Goal: Task Accomplishment & Management: Manage account settings

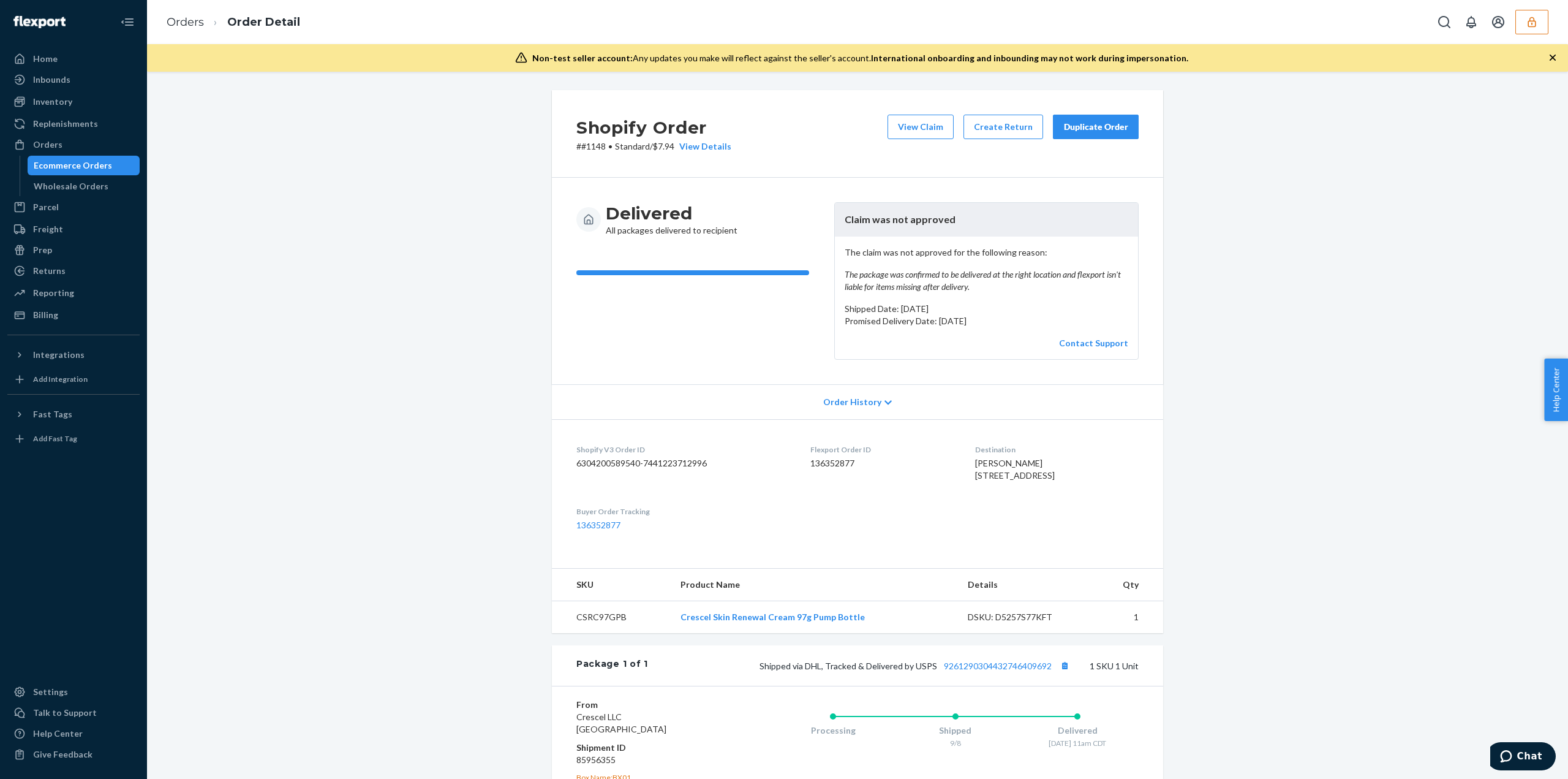
scroll to position [173, 0]
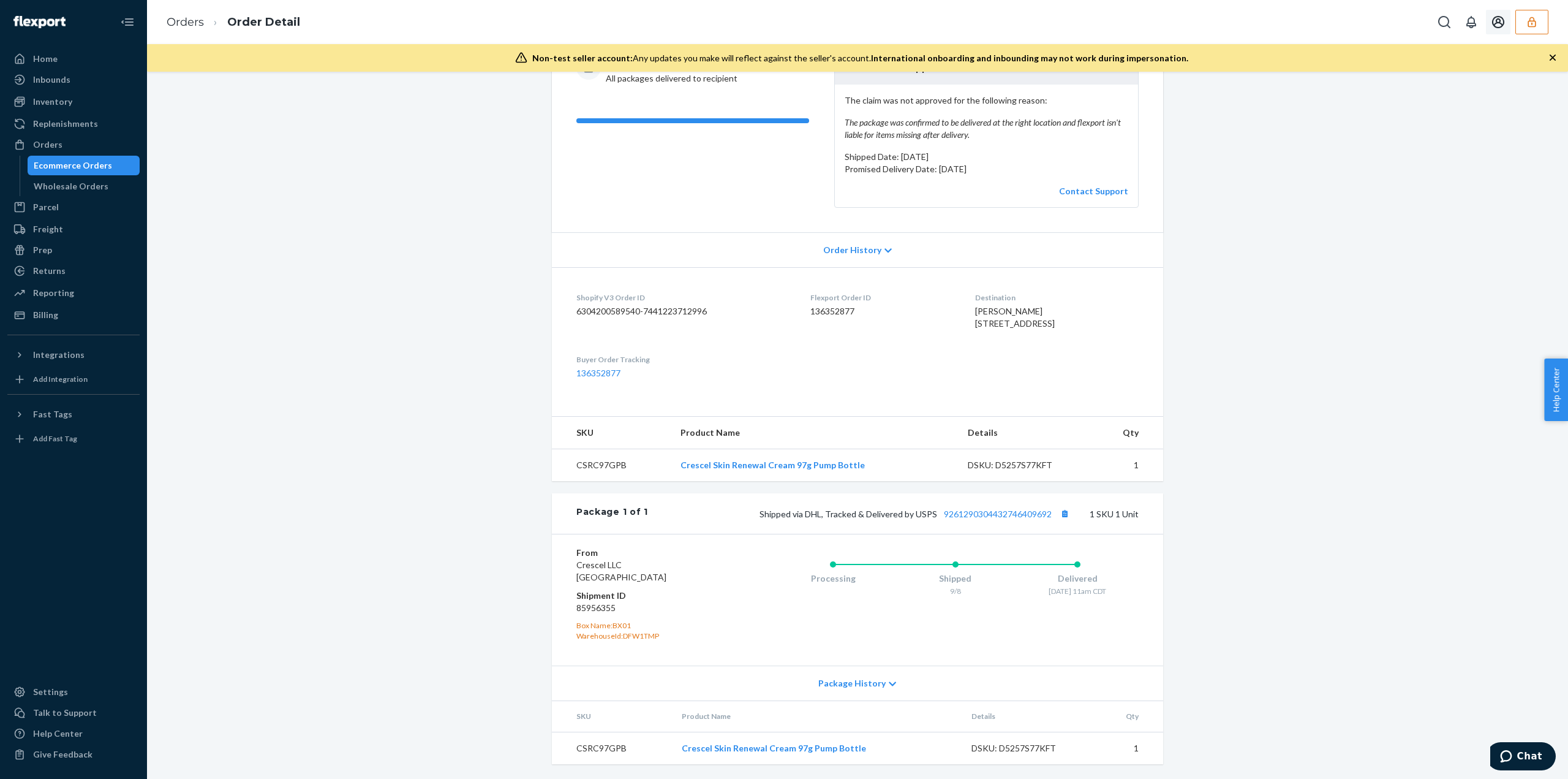
click at [1531, 31] on button "button" at bounding box center [1532, 22] width 33 height 25
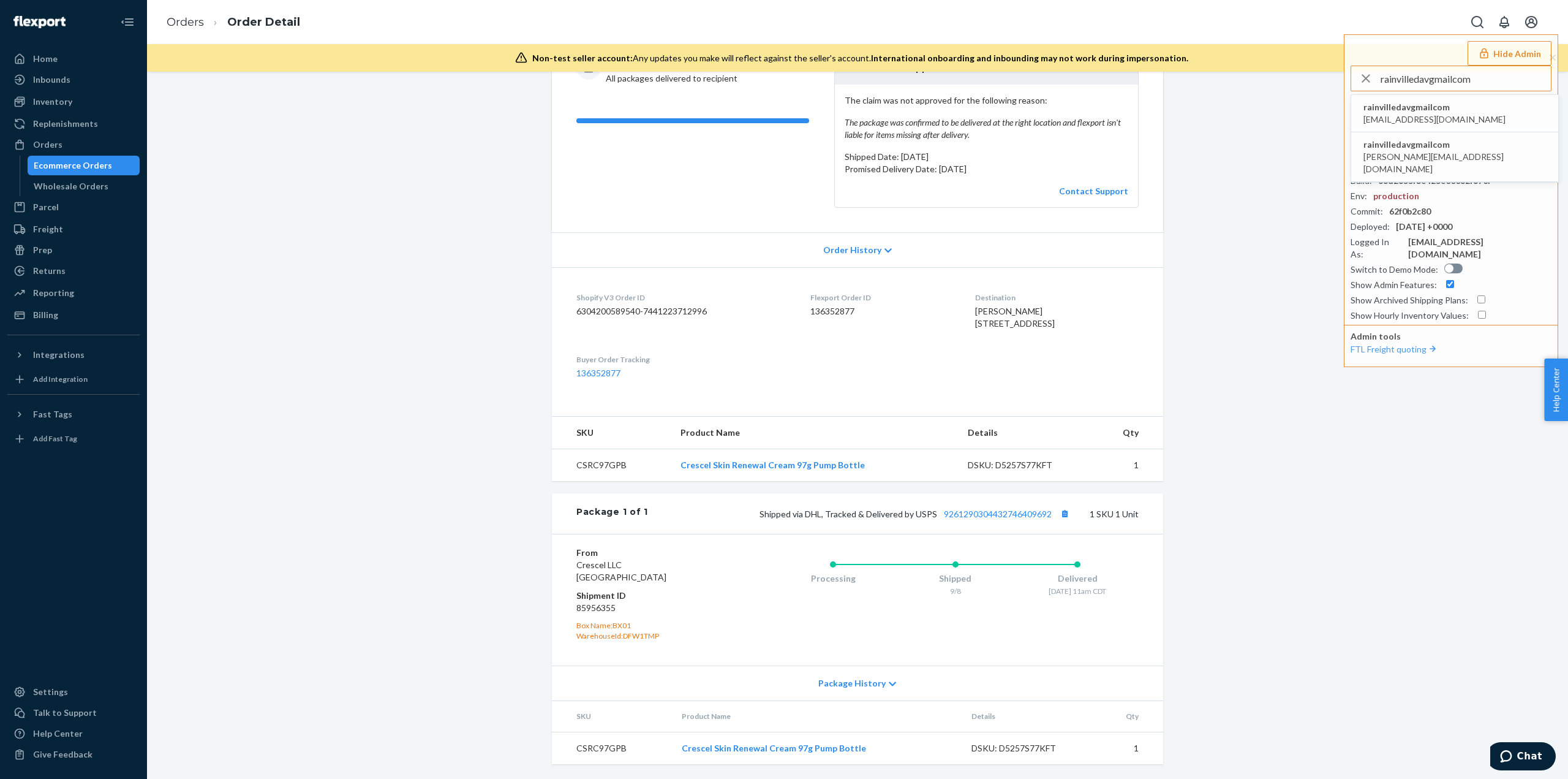
type input "rainvilledavgmailcom"
click at [1403, 106] on span "rainvilledavgmailcom" at bounding box center [1435, 107] width 142 height 12
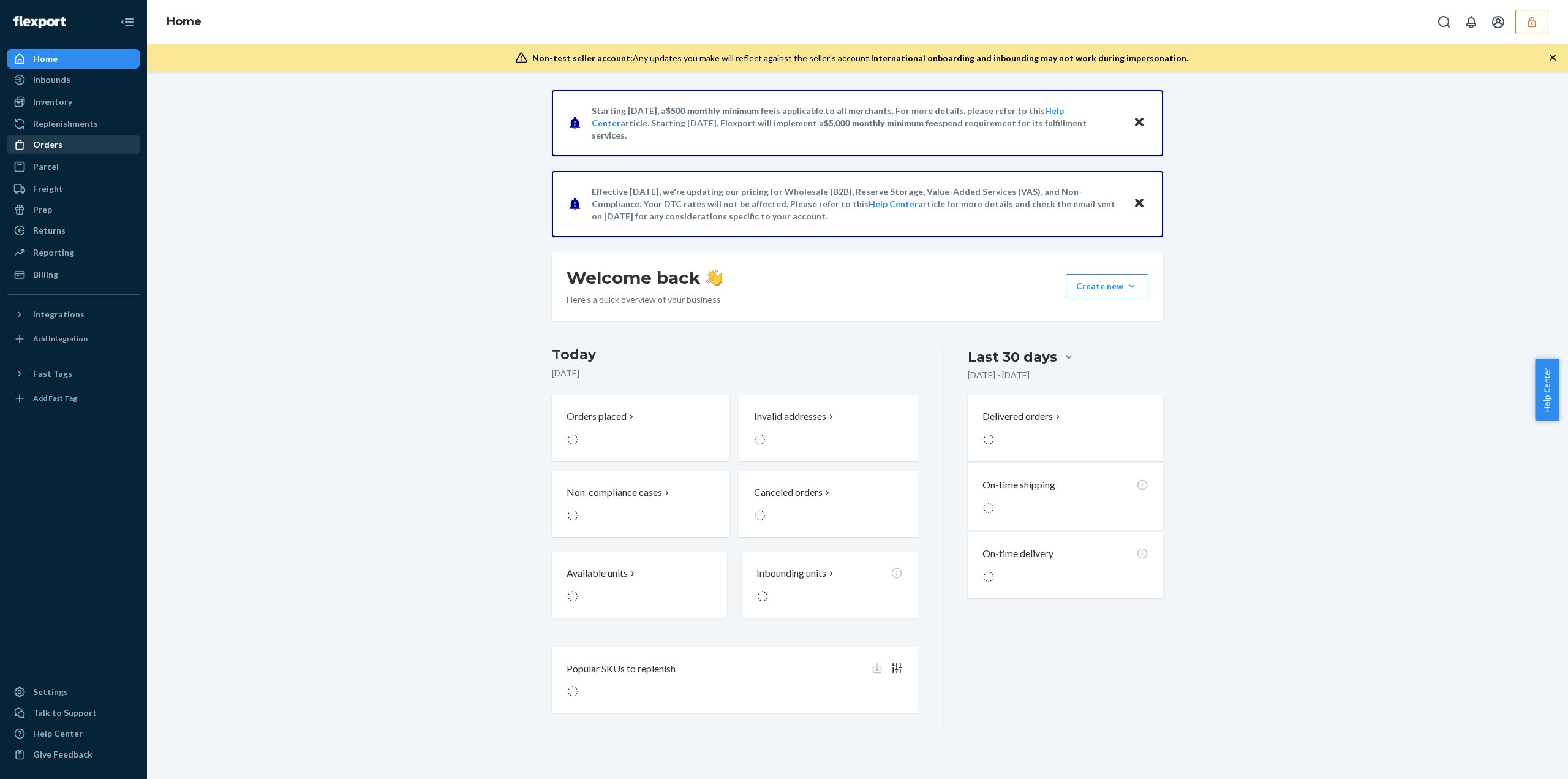
click at [56, 139] on div "Orders" at bounding box center [47, 145] width 29 height 12
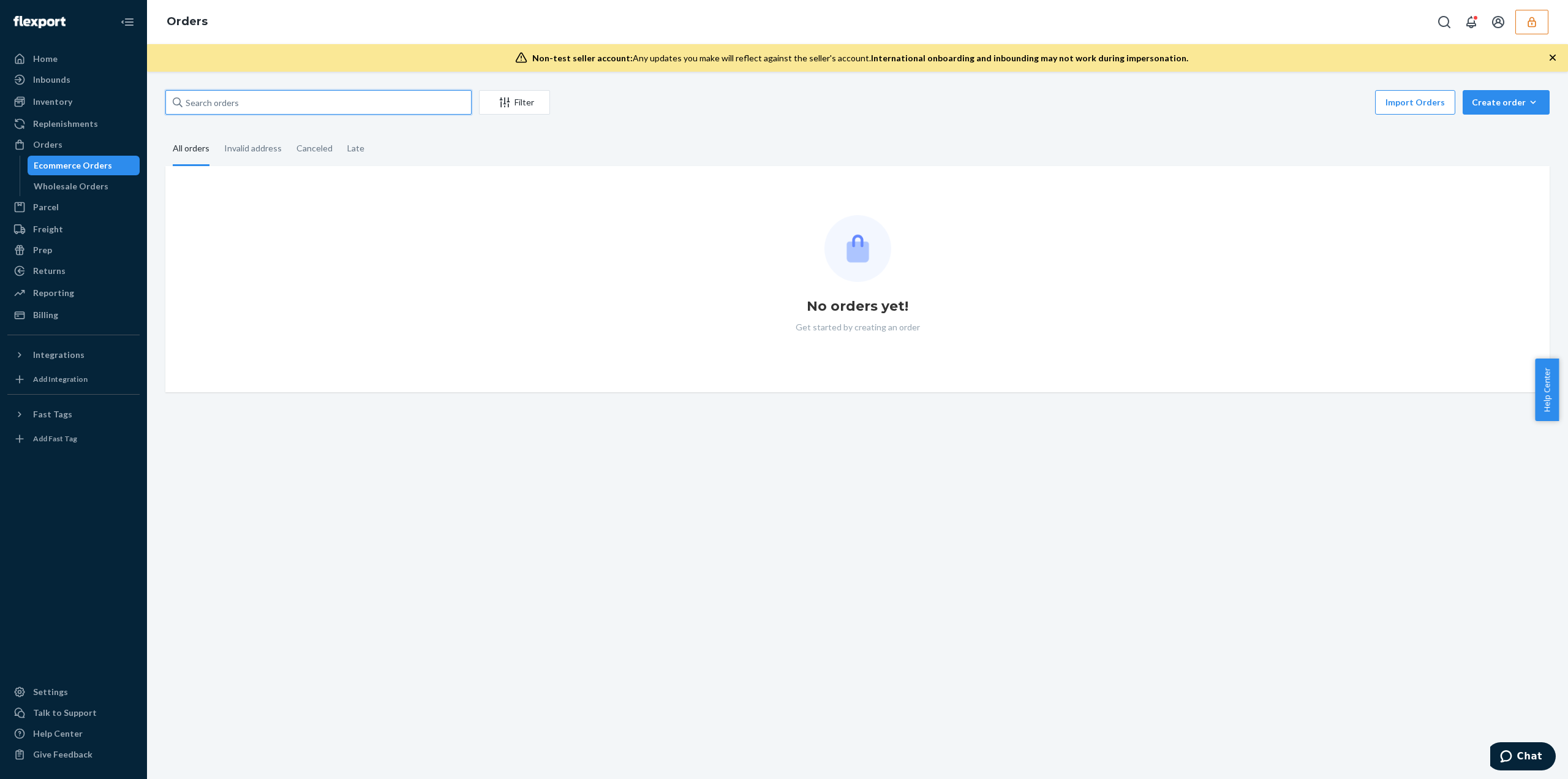
click at [211, 106] on input "text" at bounding box center [319, 102] width 307 height 25
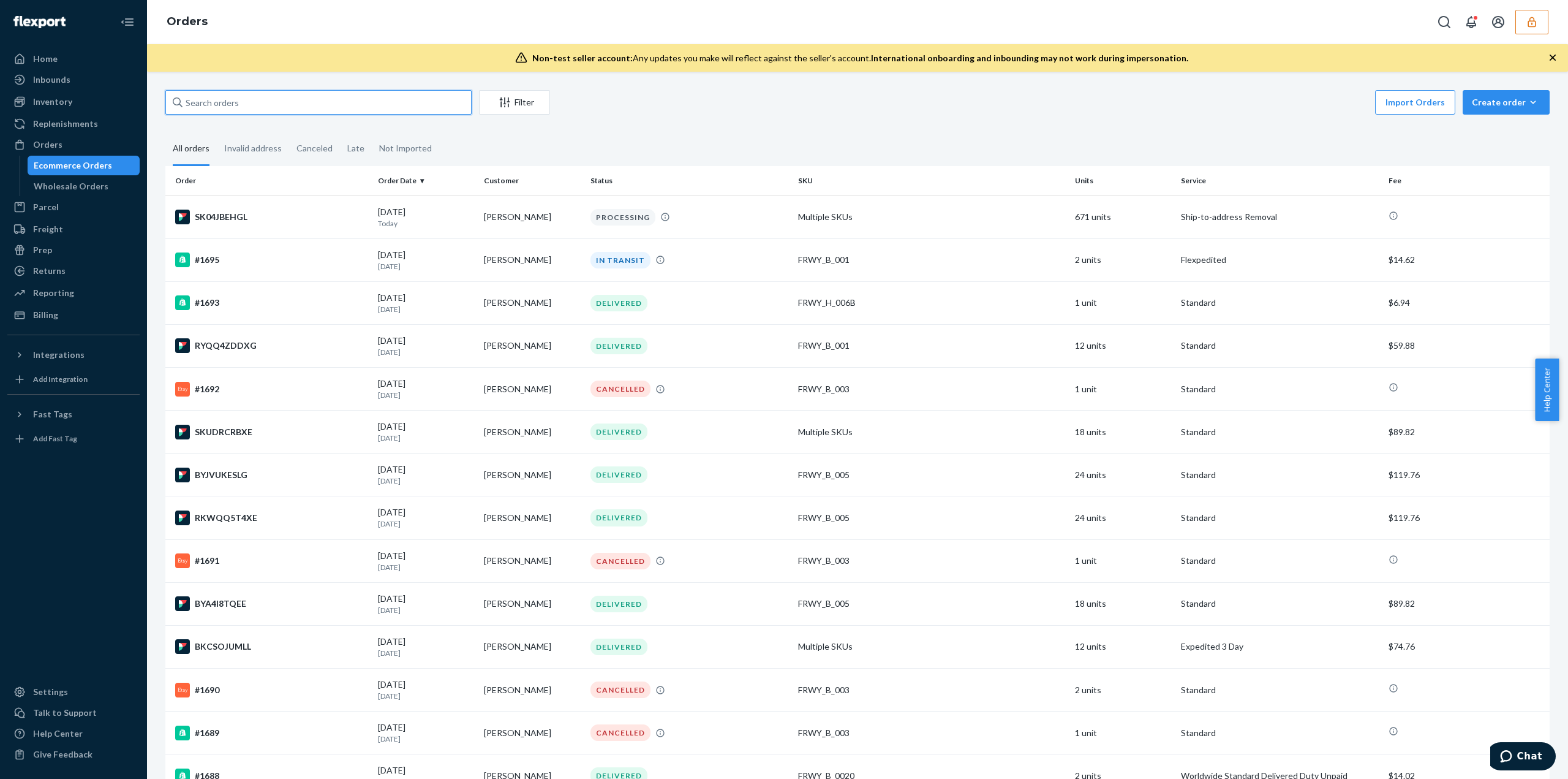
paste input "137190439"
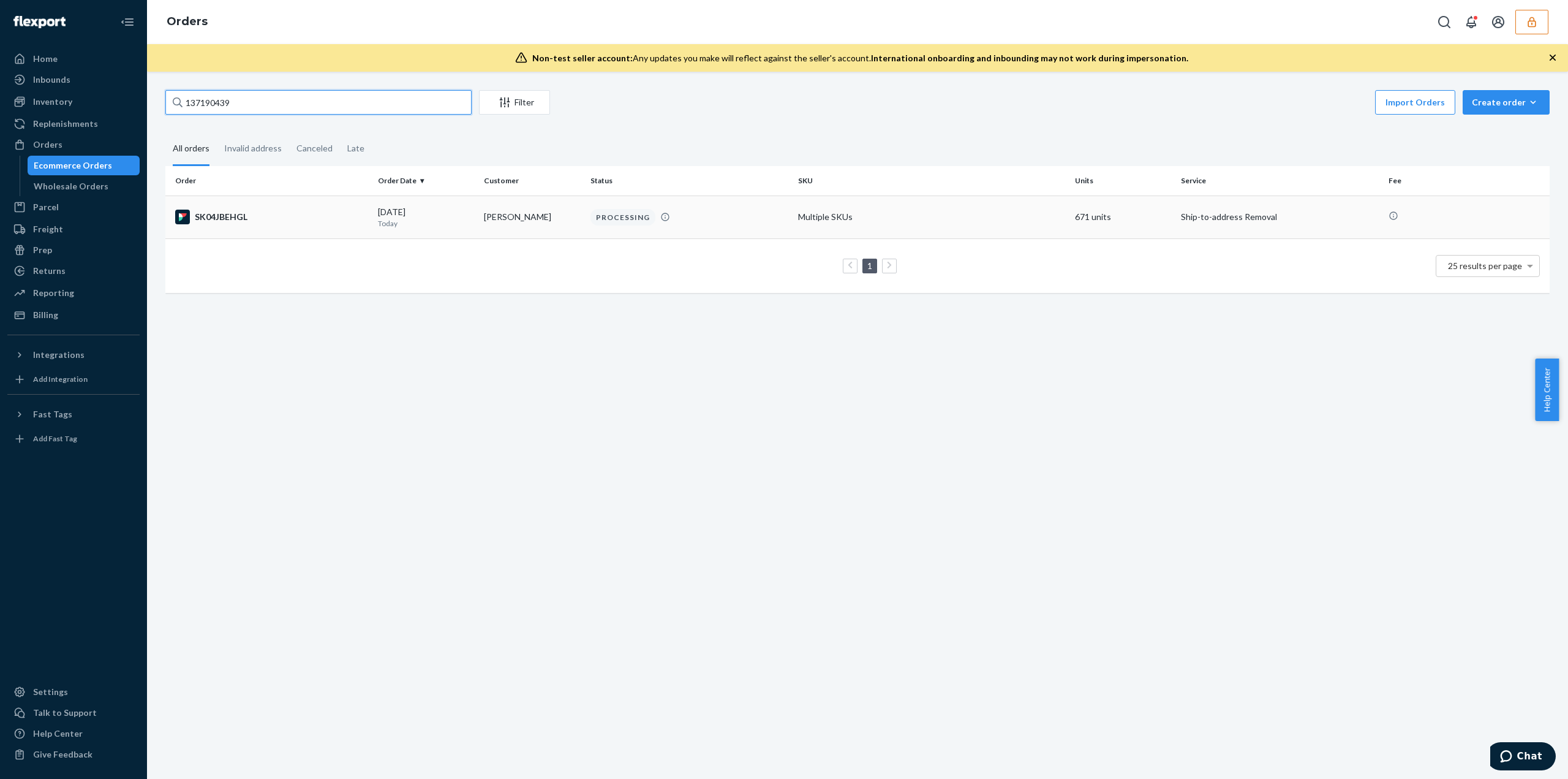
type input "137190439"
click at [715, 221] on div "PROCESSING" at bounding box center [690, 217] width 203 height 16
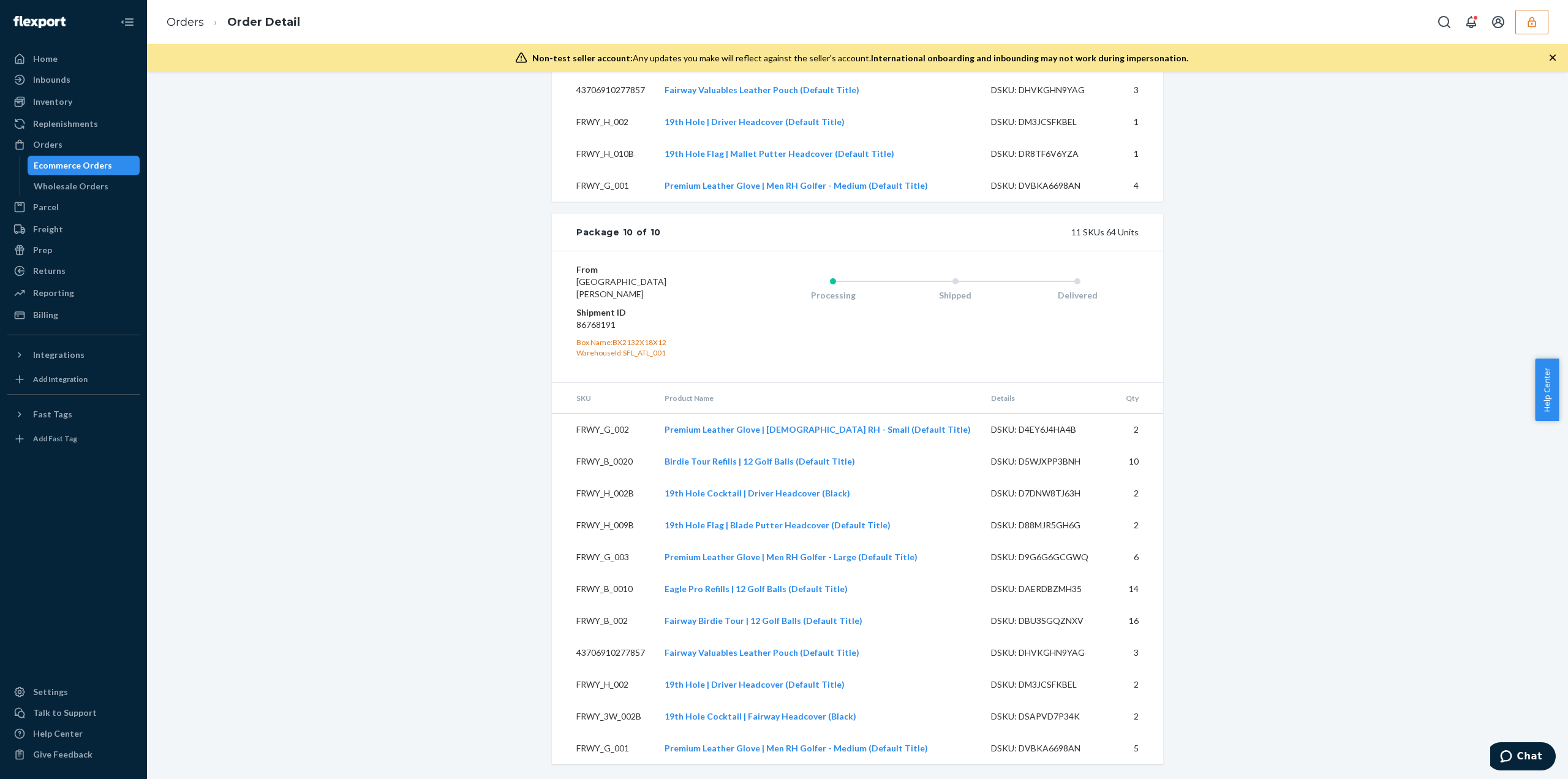
scroll to position [4869, 0]
click at [1537, 21] on icon "button" at bounding box center [1532, 22] width 12 height 12
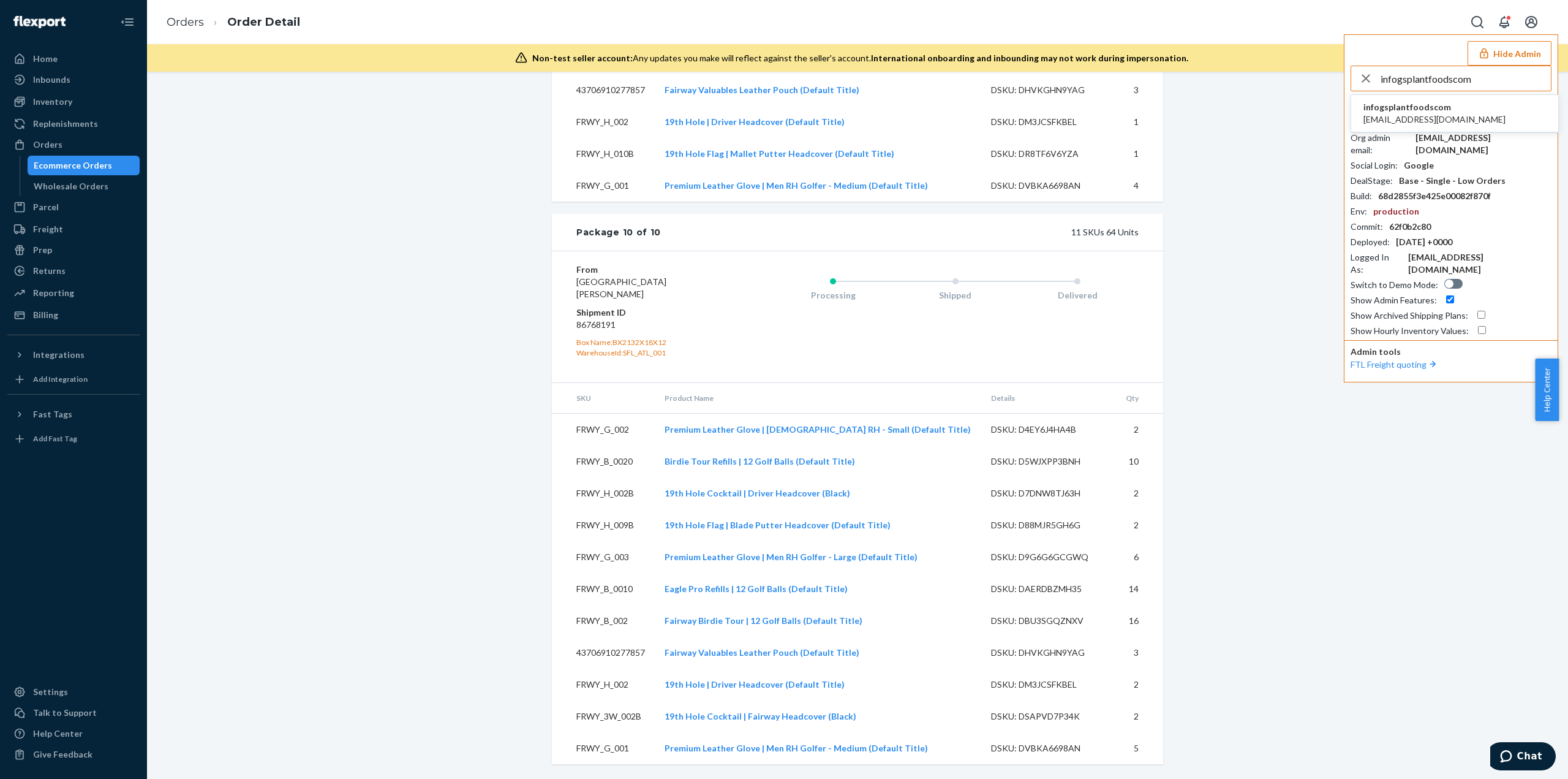
type input "infogsplantfoodscom"
click at [1447, 108] on span "infogsplantfoodscom" at bounding box center [1435, 107] width 142 height 12
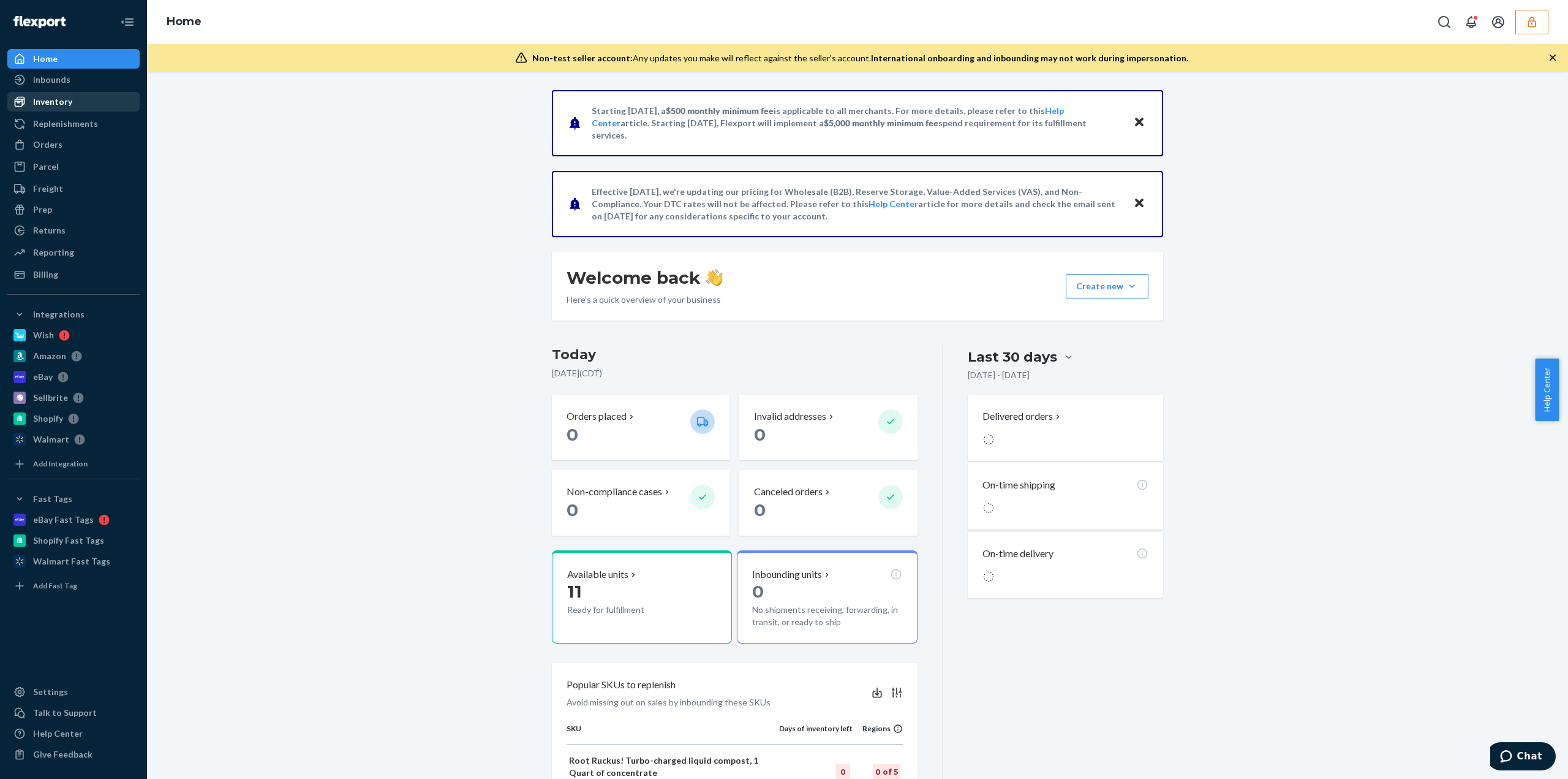
click at [74, 102] on div "Inventory" at bounding box center [73, 101] width 130 height 17
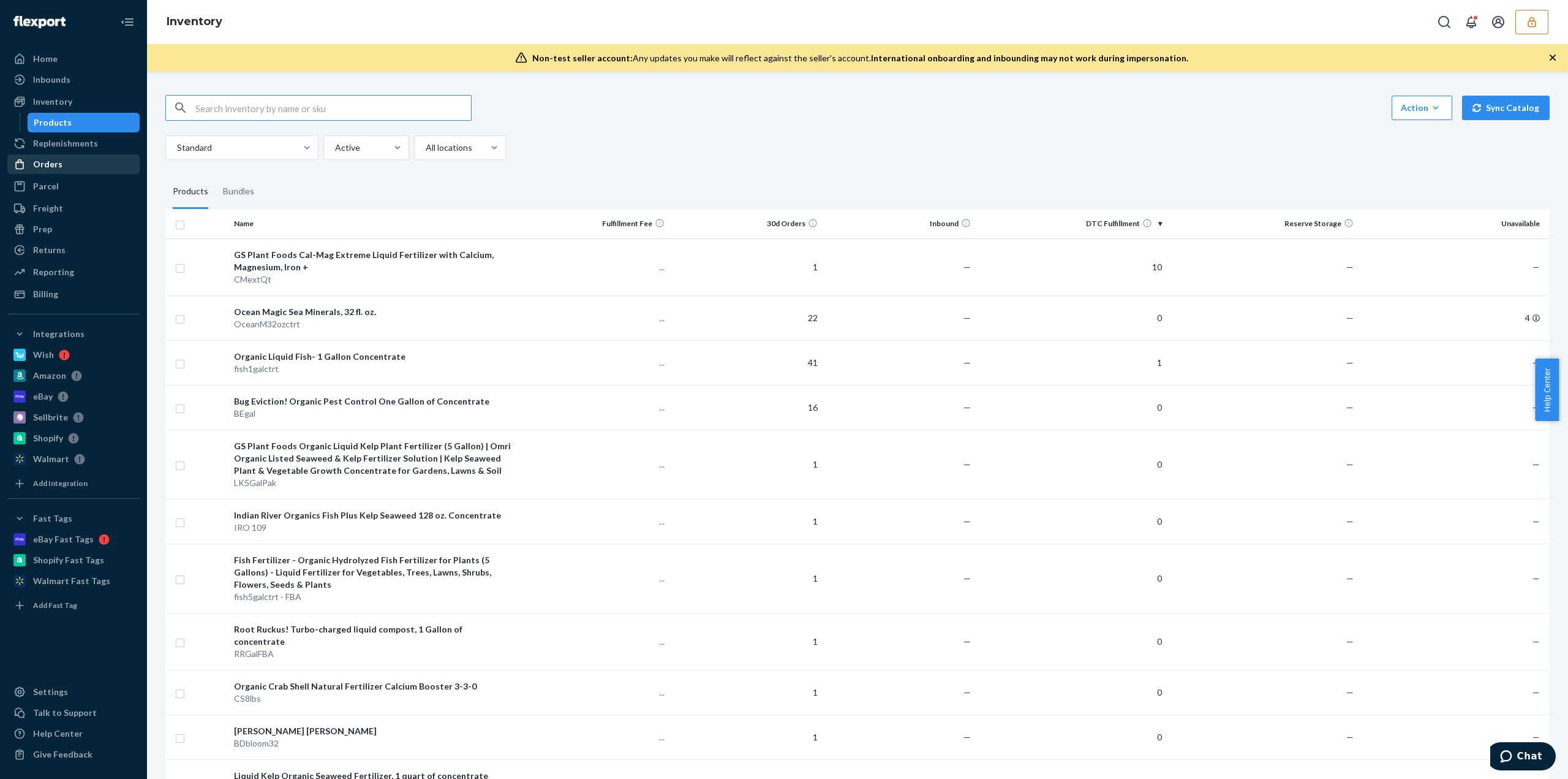
click at [66, 172] on link "Orders" at bounding box center [73, 164] width 133 height 19
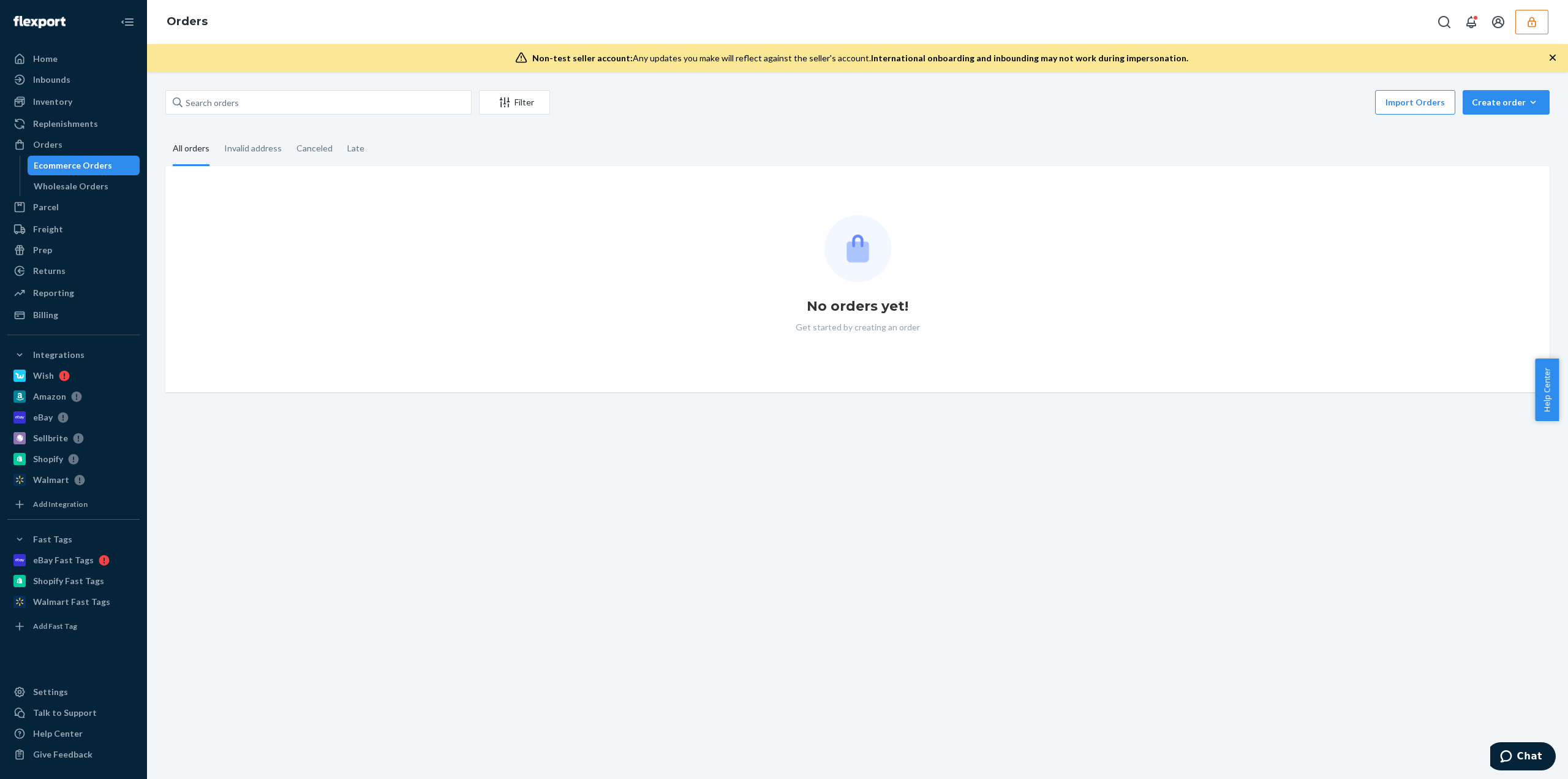
click at [65, 169] on div "Ecommerce Orders" at bounding box center [73, 166] width 79 height 12
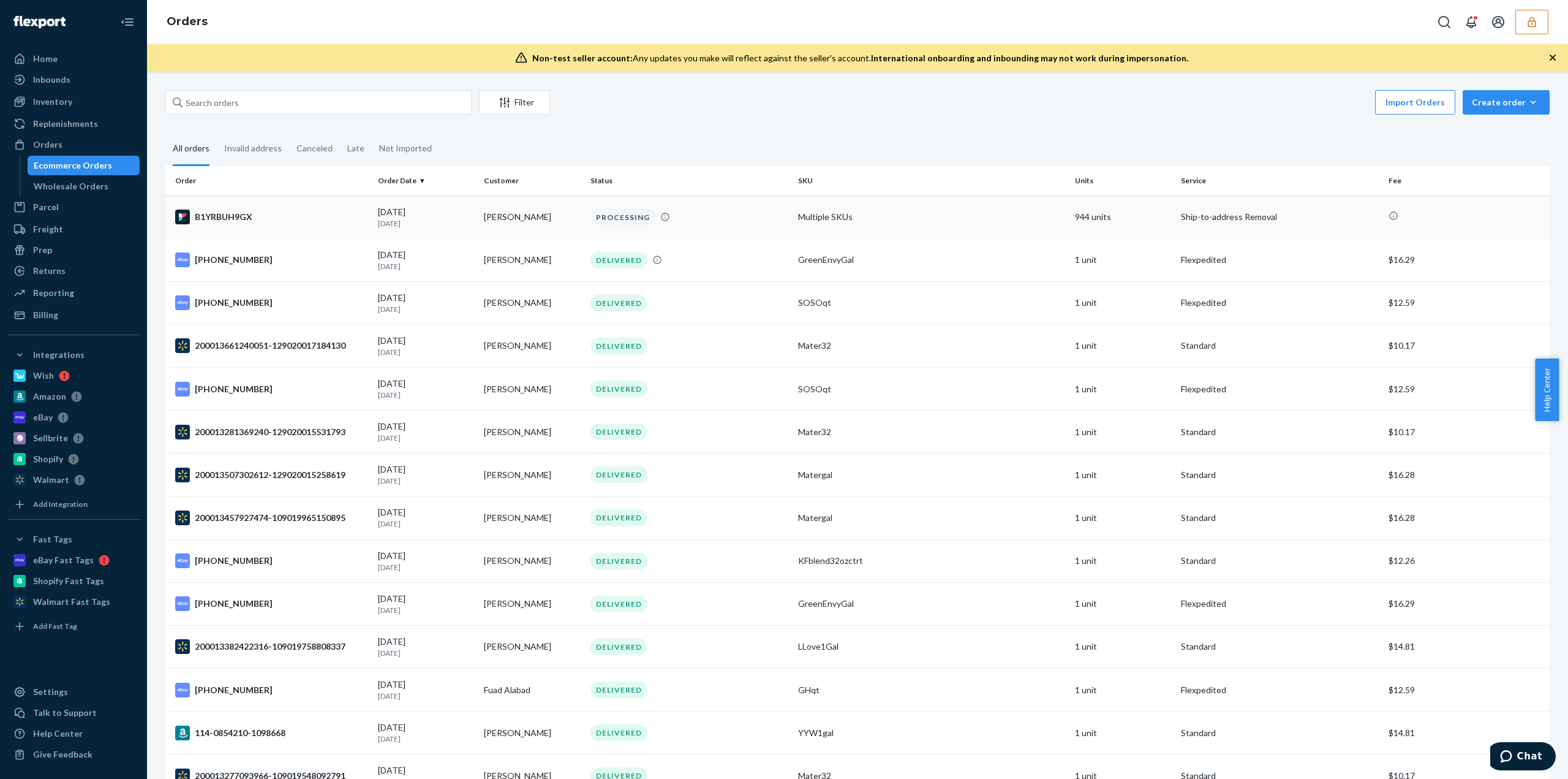
click at [1025, 227] on td "Multiple SKUs" at bounding box center [931, 217] width 277 height 43
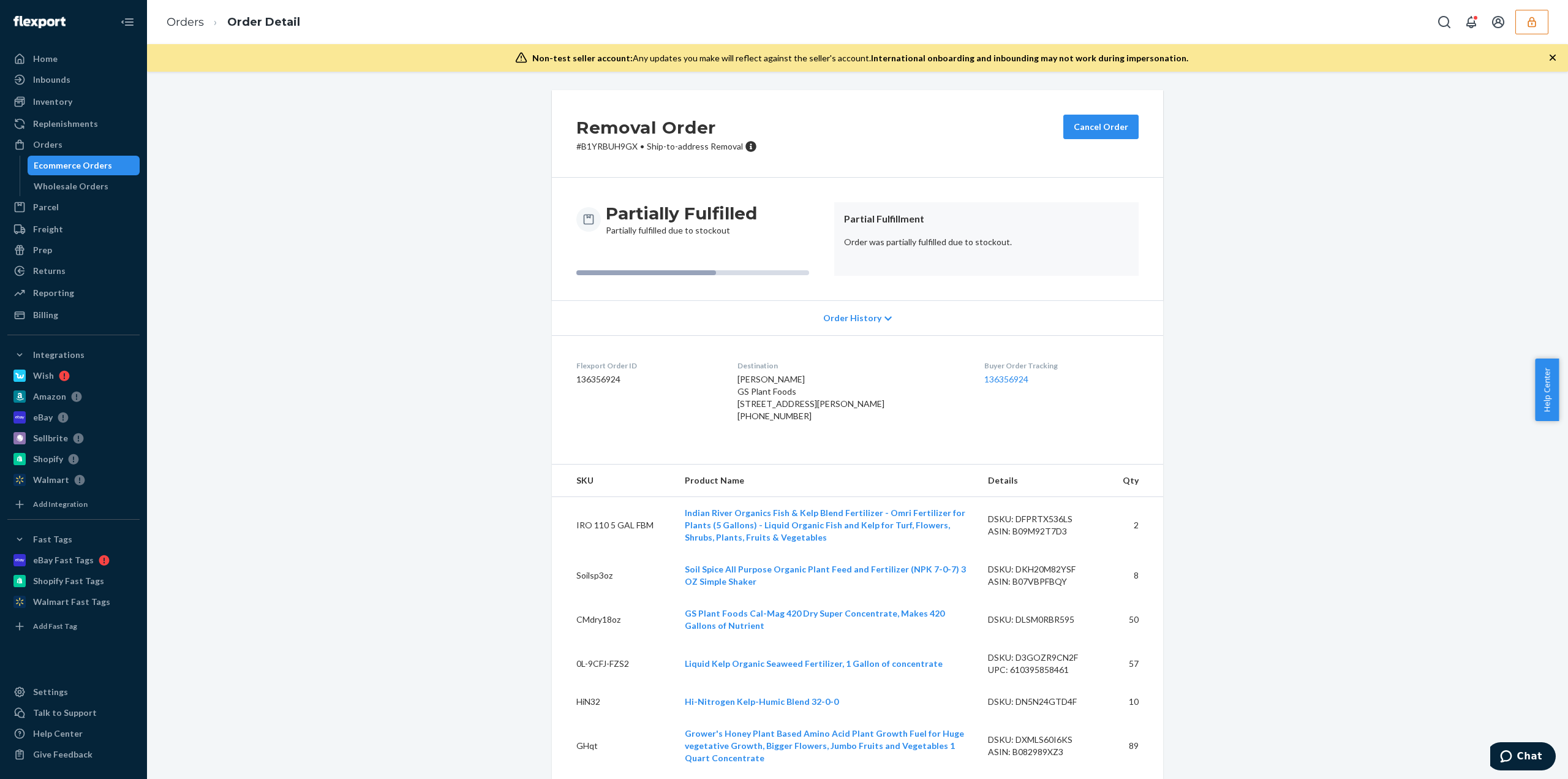
click at [1528, 25] on icon "button" at bounding box center [1531, 22] width 8 height 10
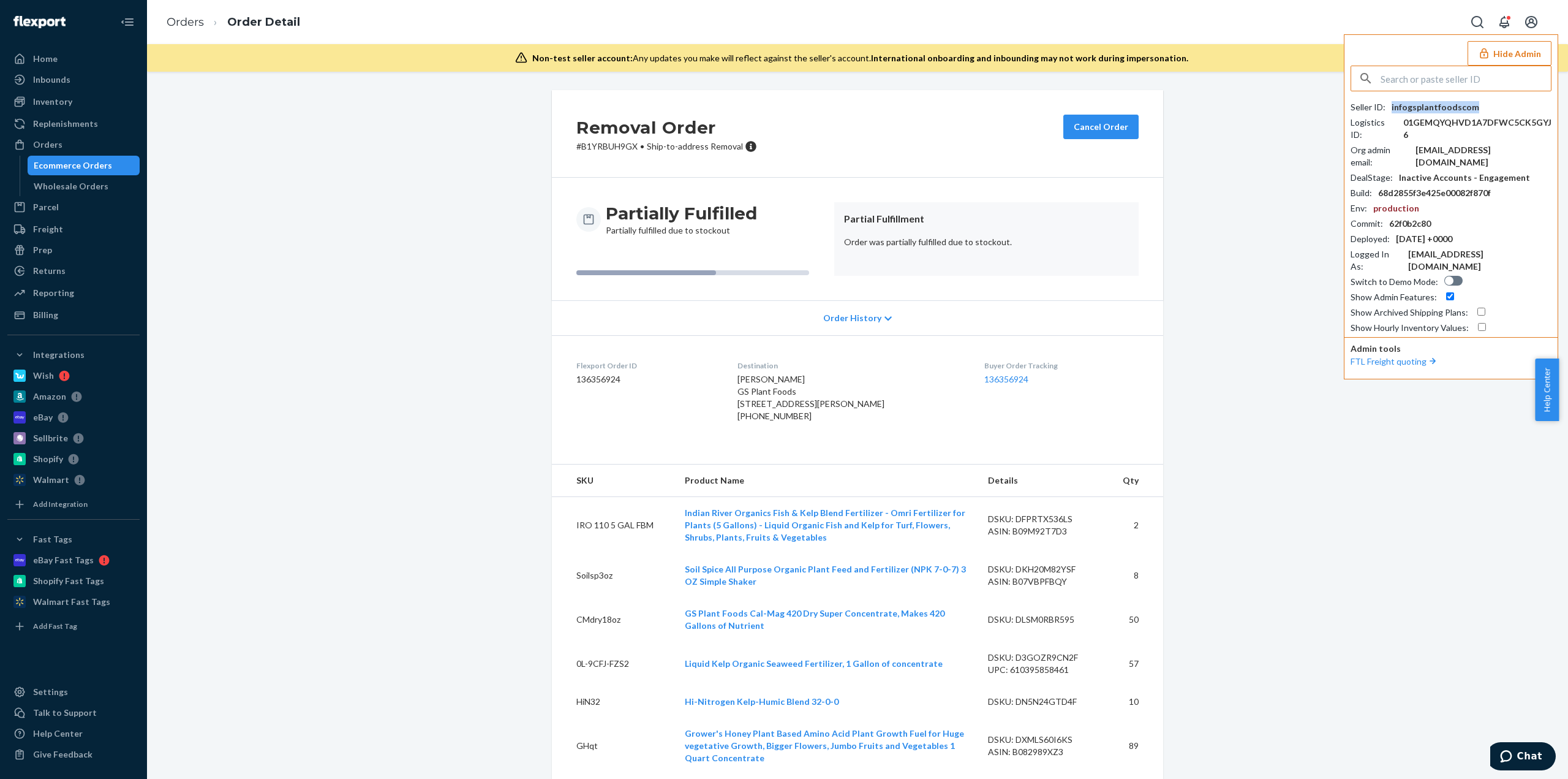
click at [1444, 104] on div "infogsplantfoodscom" at bounding box center [1435, 107] width 88 height 12
click at [1411, 84] on input "text" at bounding box center [1465, 78] width 170 height 25
paste input "tadjterradiscom"
type input "tadjterradiscom"
click at [1409, 102] on span "tadjterradiscom" at bounding box center [1435, 107] width 142 height 12
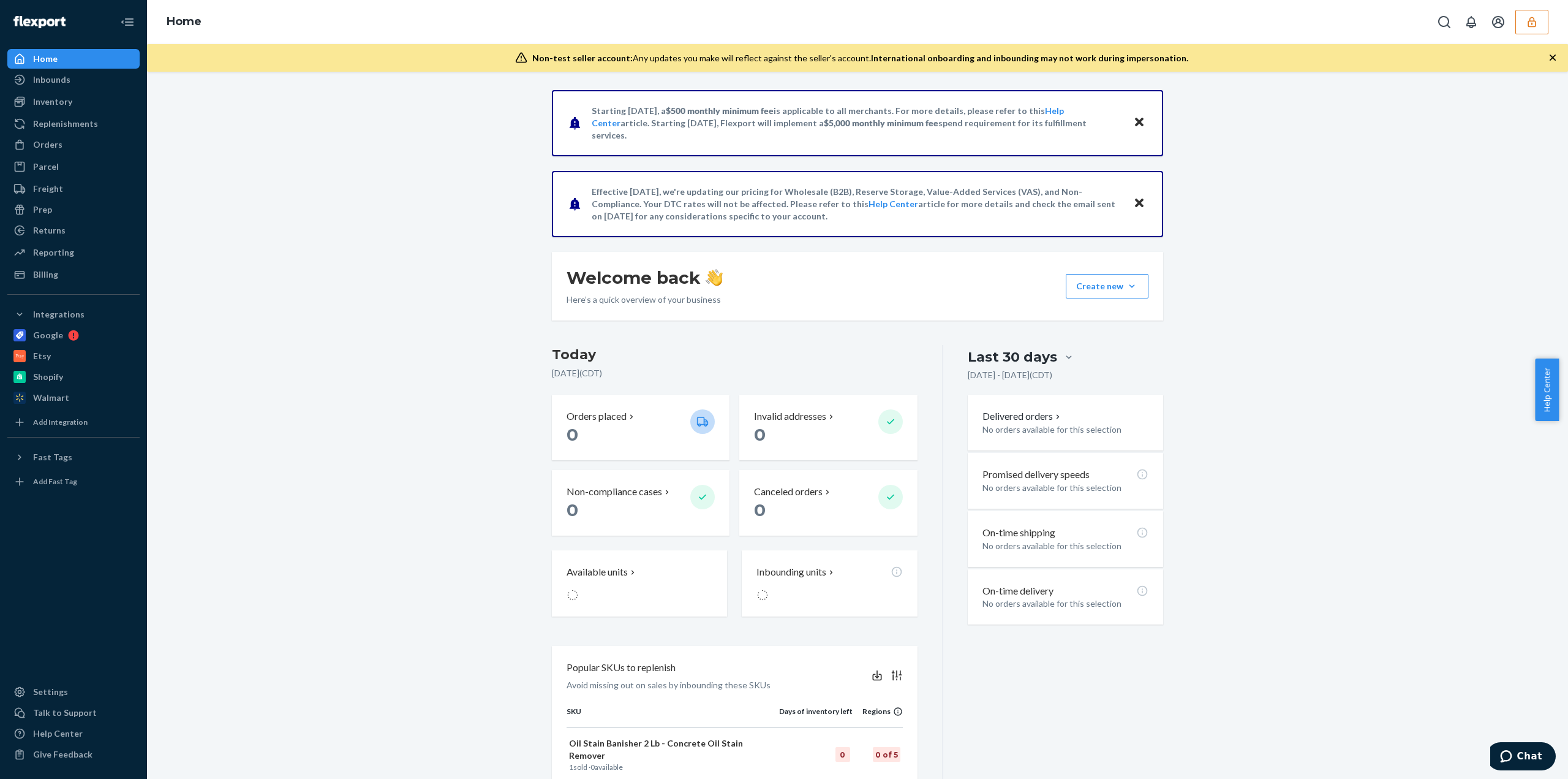
drag, startPoint x: 795, startPoint y: 343, endPoint x: 800, endPoint y: 535, distance: 192.1
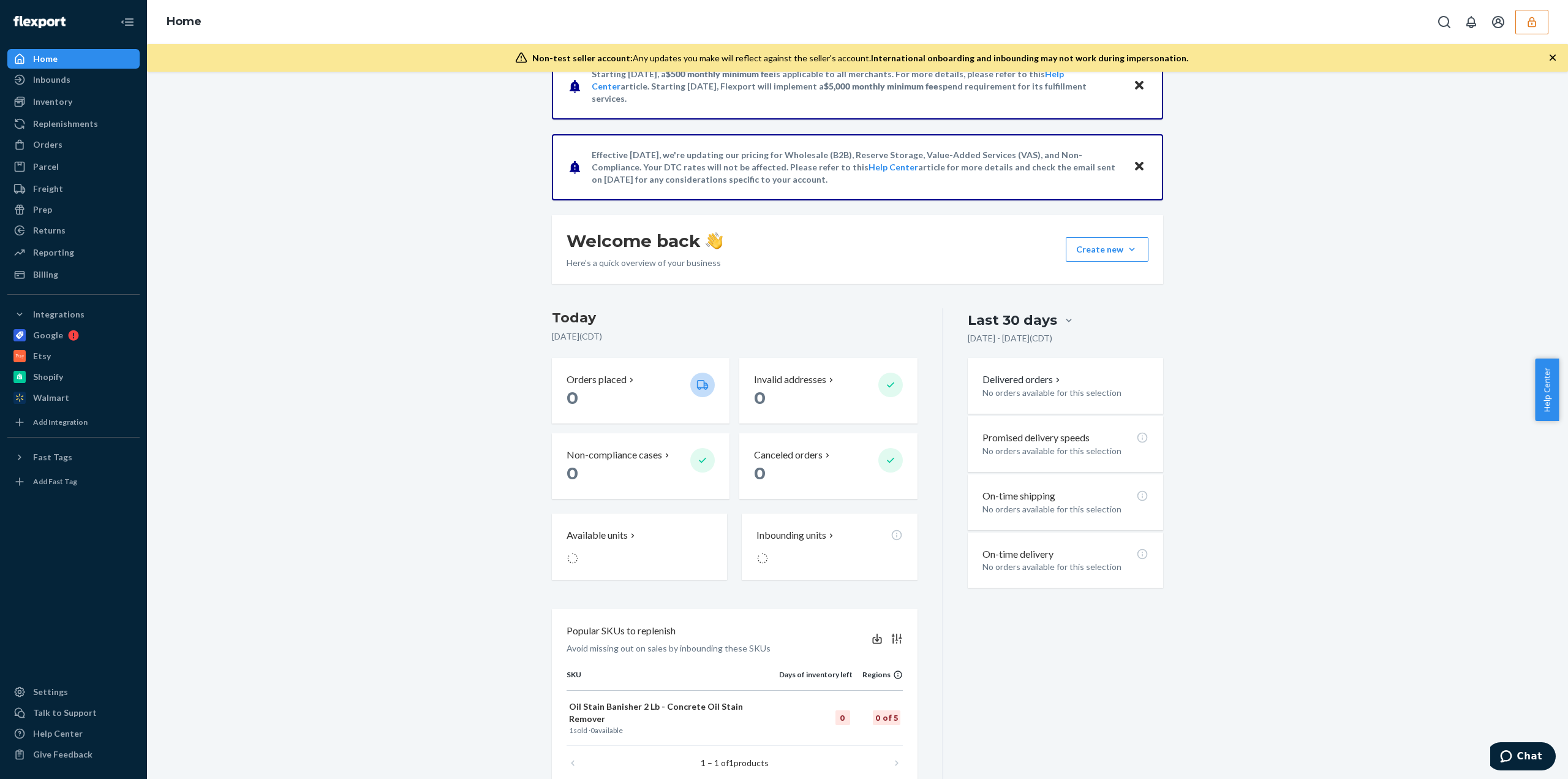
scroll to position [17, 0]
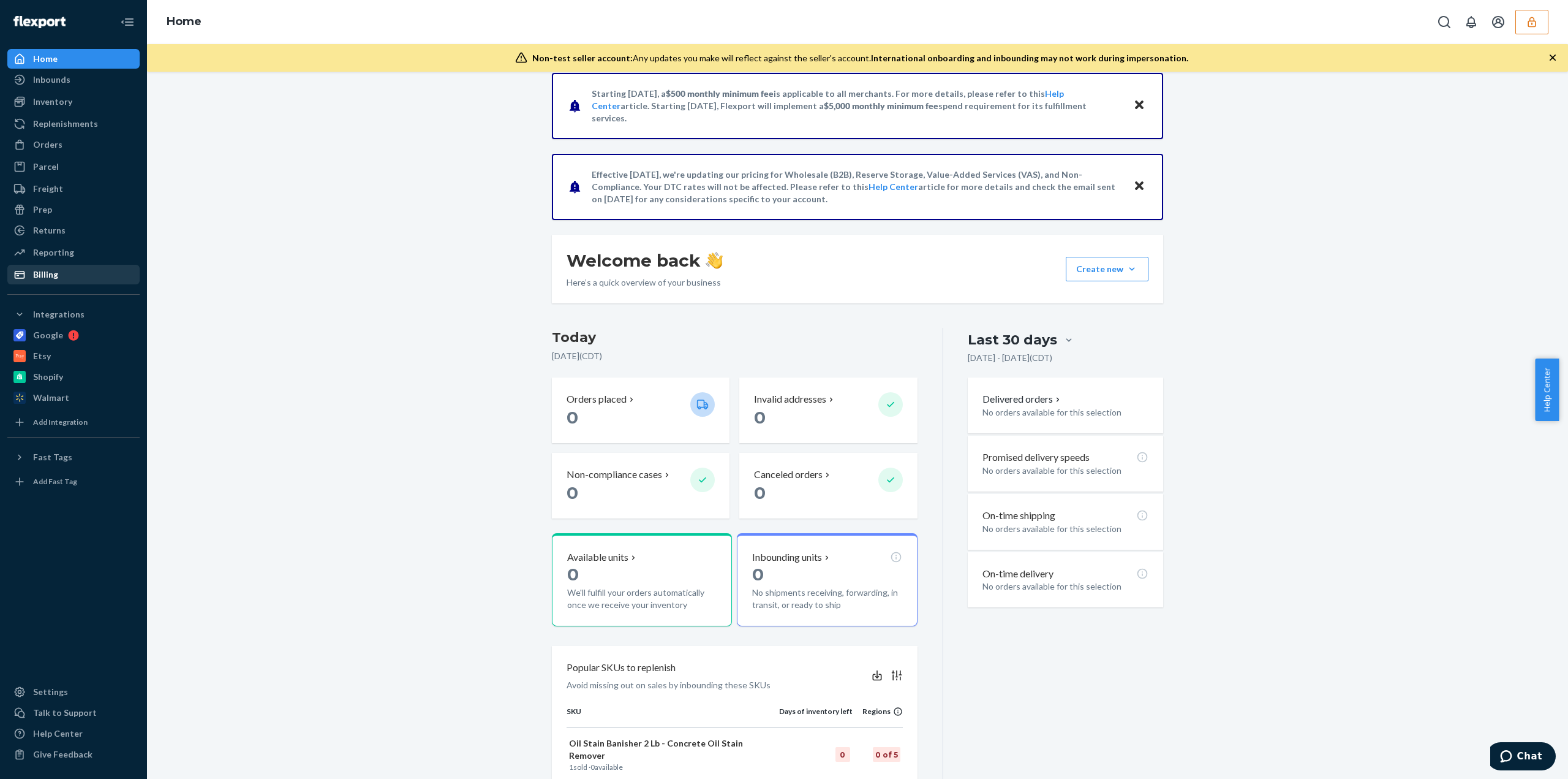
click at [61, 274] on div "Billing" at bounding box center [73, 274] width 130 height 17
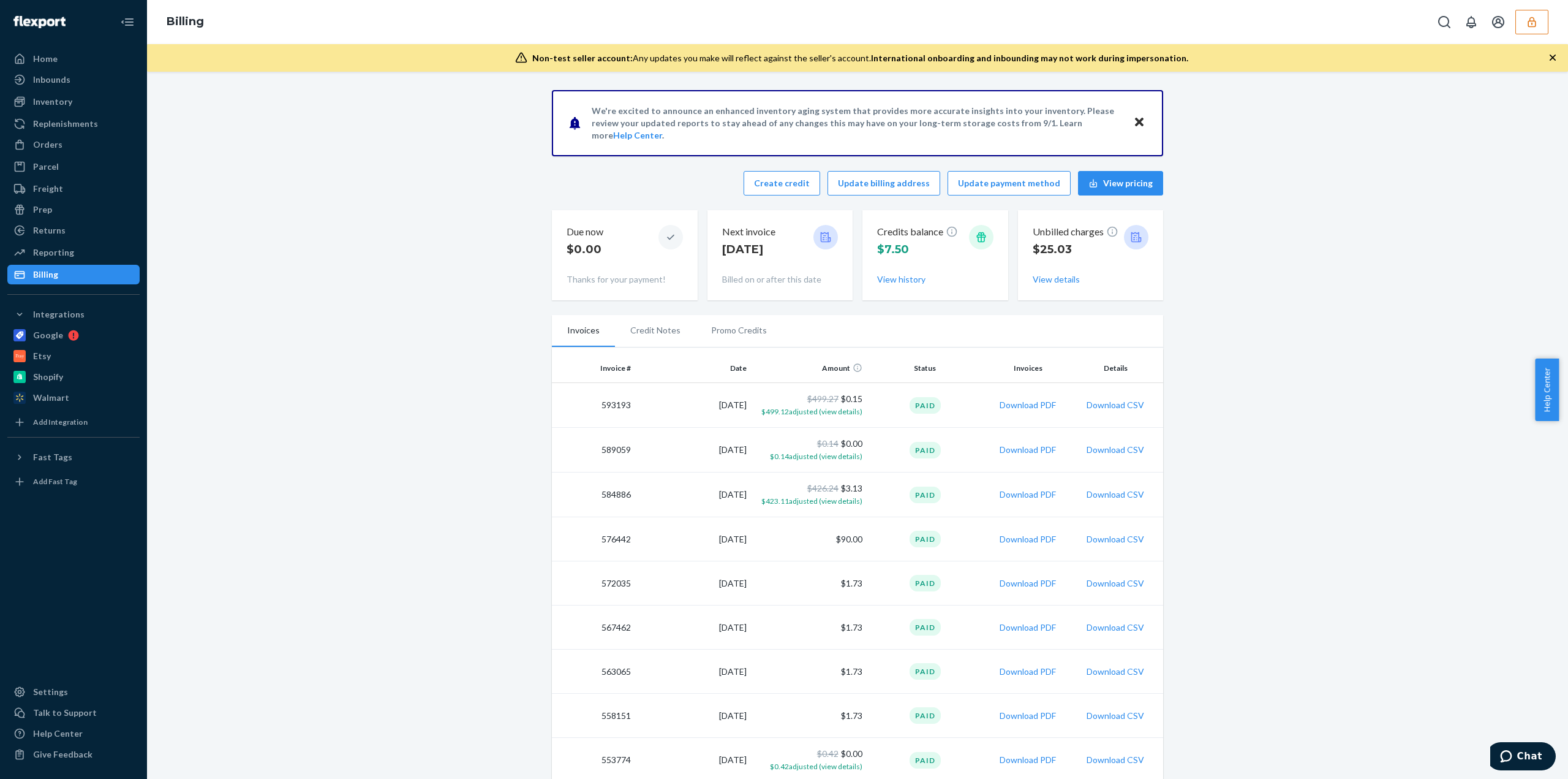
click at [1528, 30] on button "button" at bounding box center [1532, 22] width 33 height 25
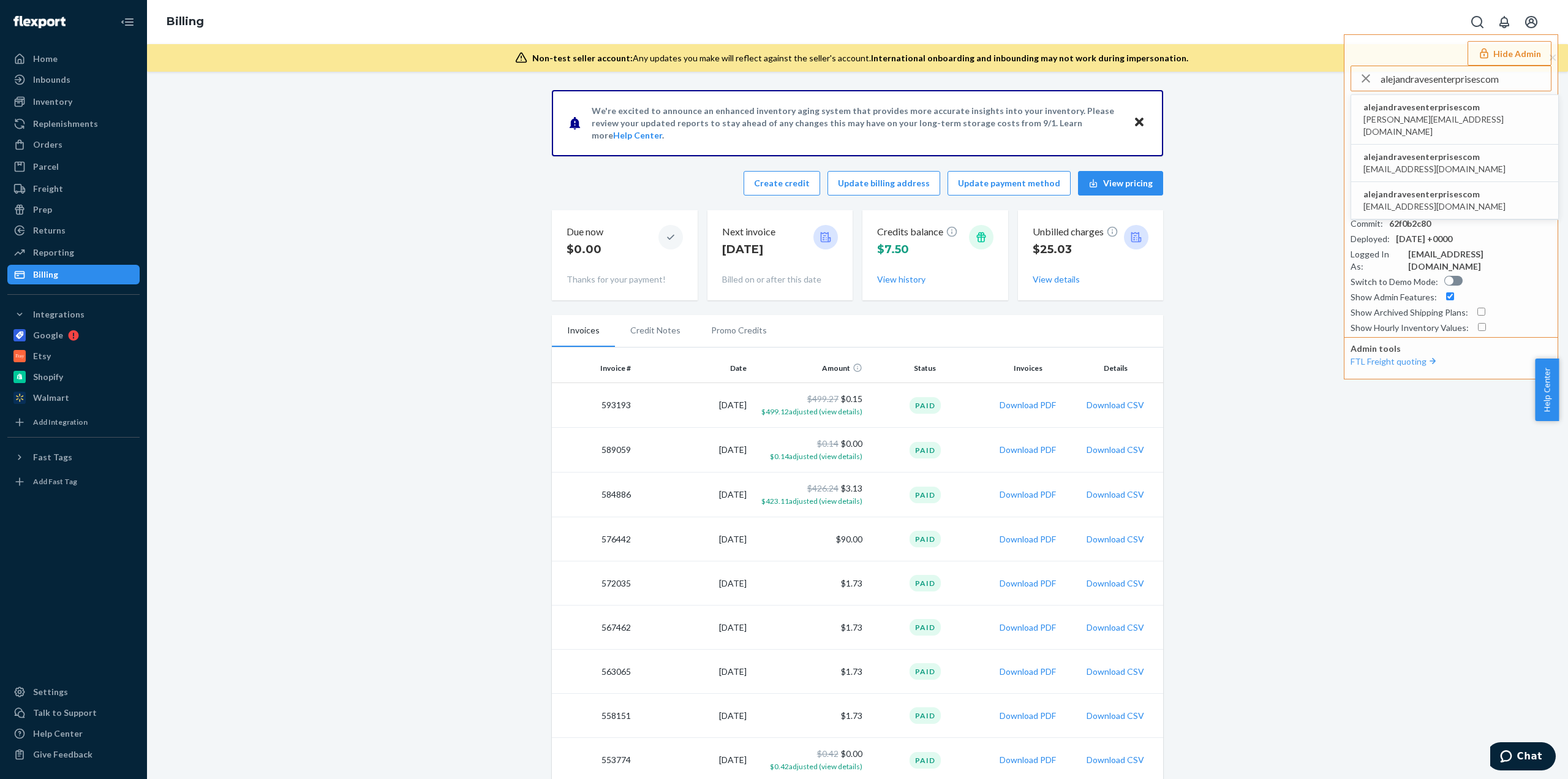
type input "alejandravesenterprisescom"
click at [1390, 109] on span "alejandravesenterprisescom" at bounding box center [1455, 107] width 183 height 12
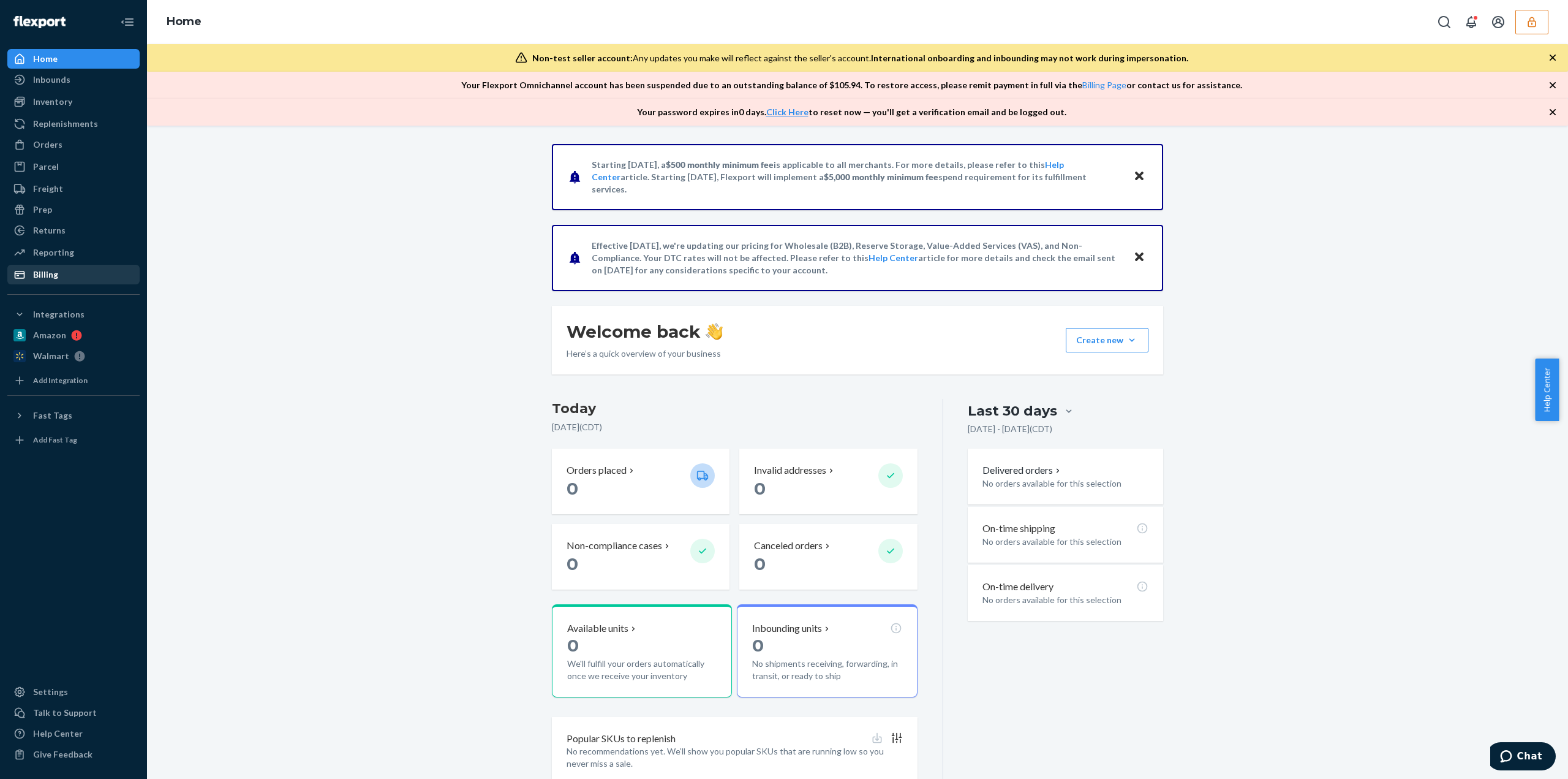
click at [19, 274] on icon at bounding box center [19, 274] width 12 height 12
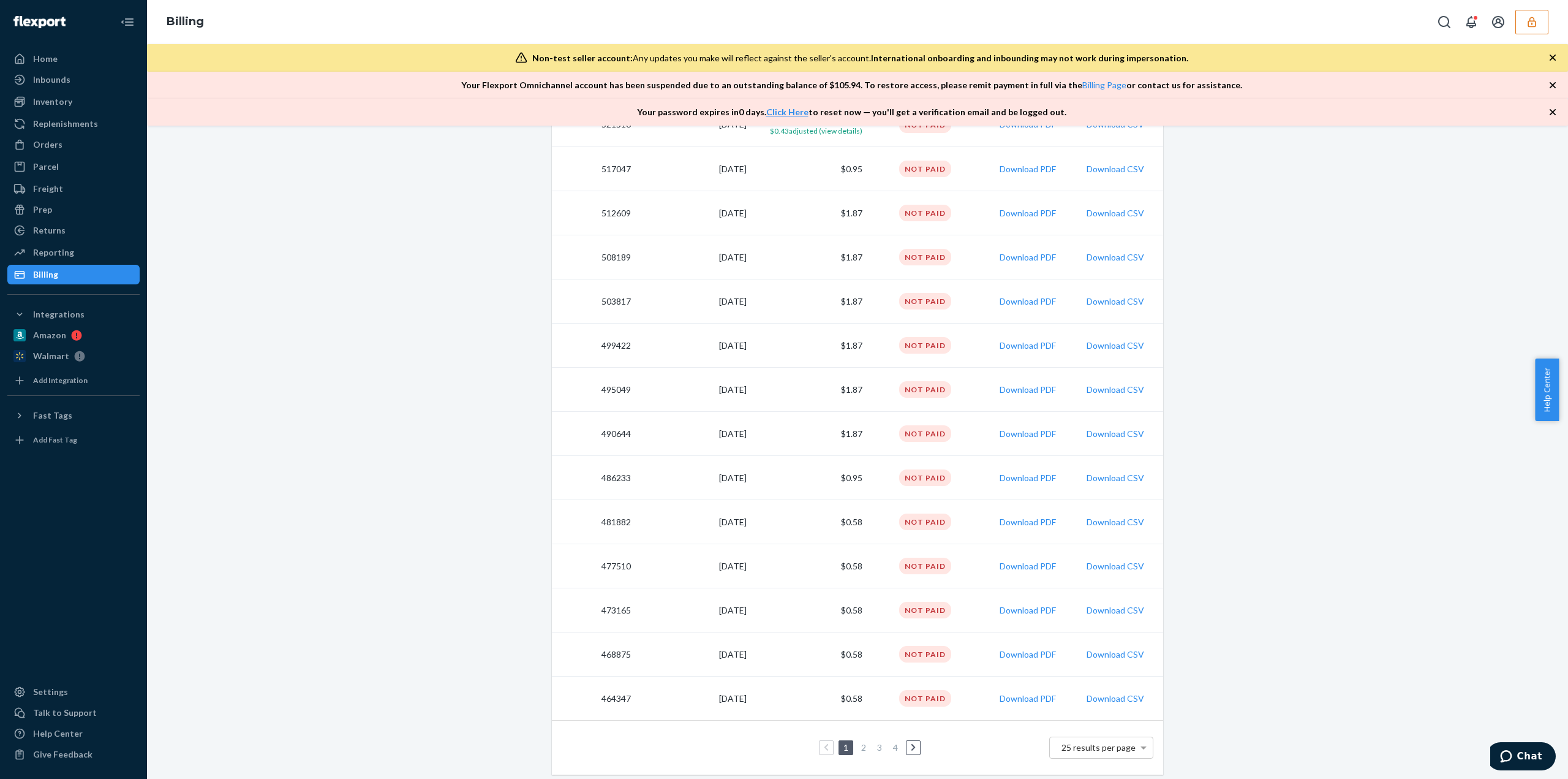
scroll to position [743, 0]
click at [859, 743] on link "2" at bounding box center [863, 745] width 10 height 10
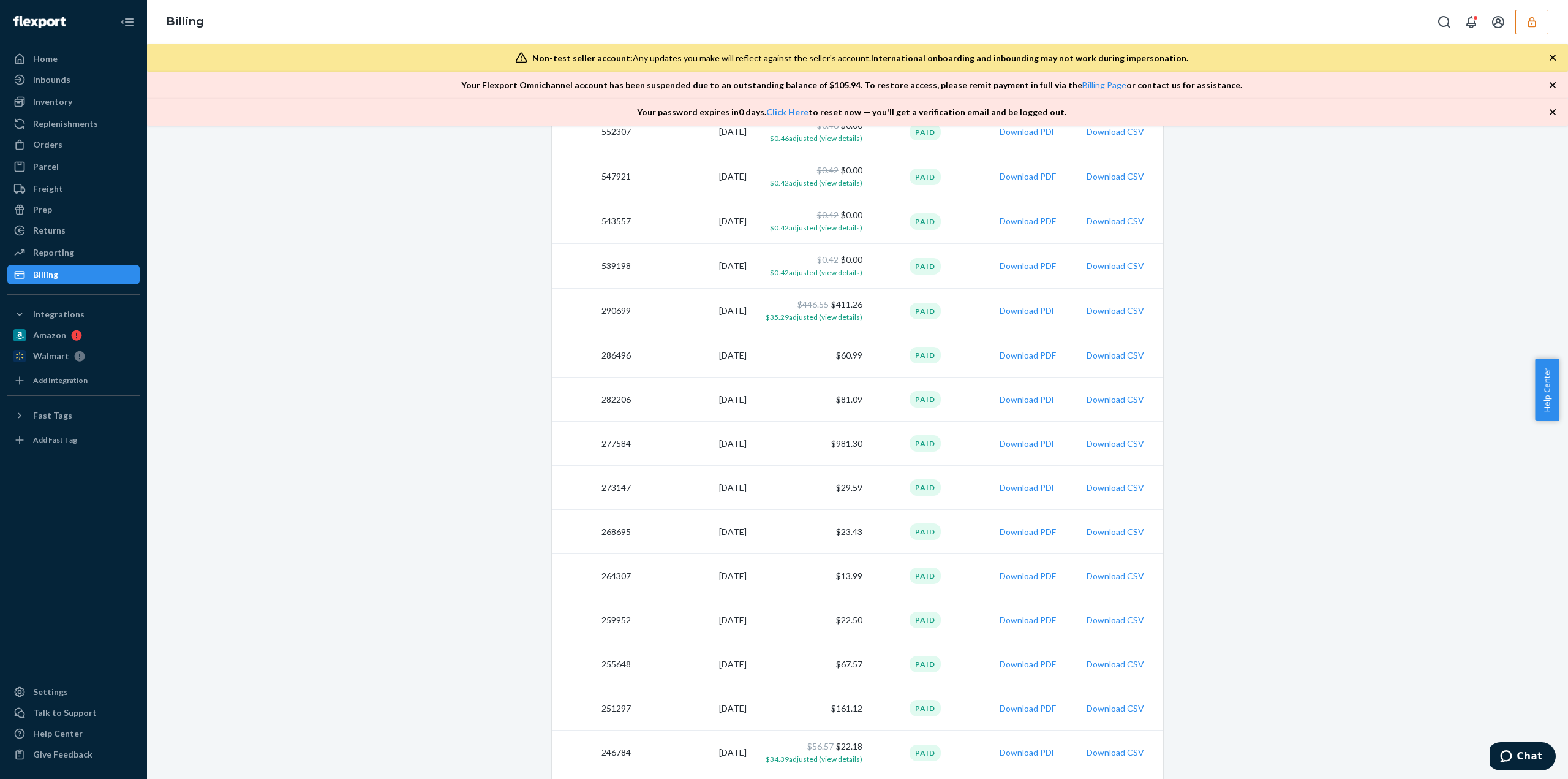
scroll to position [743, 0]
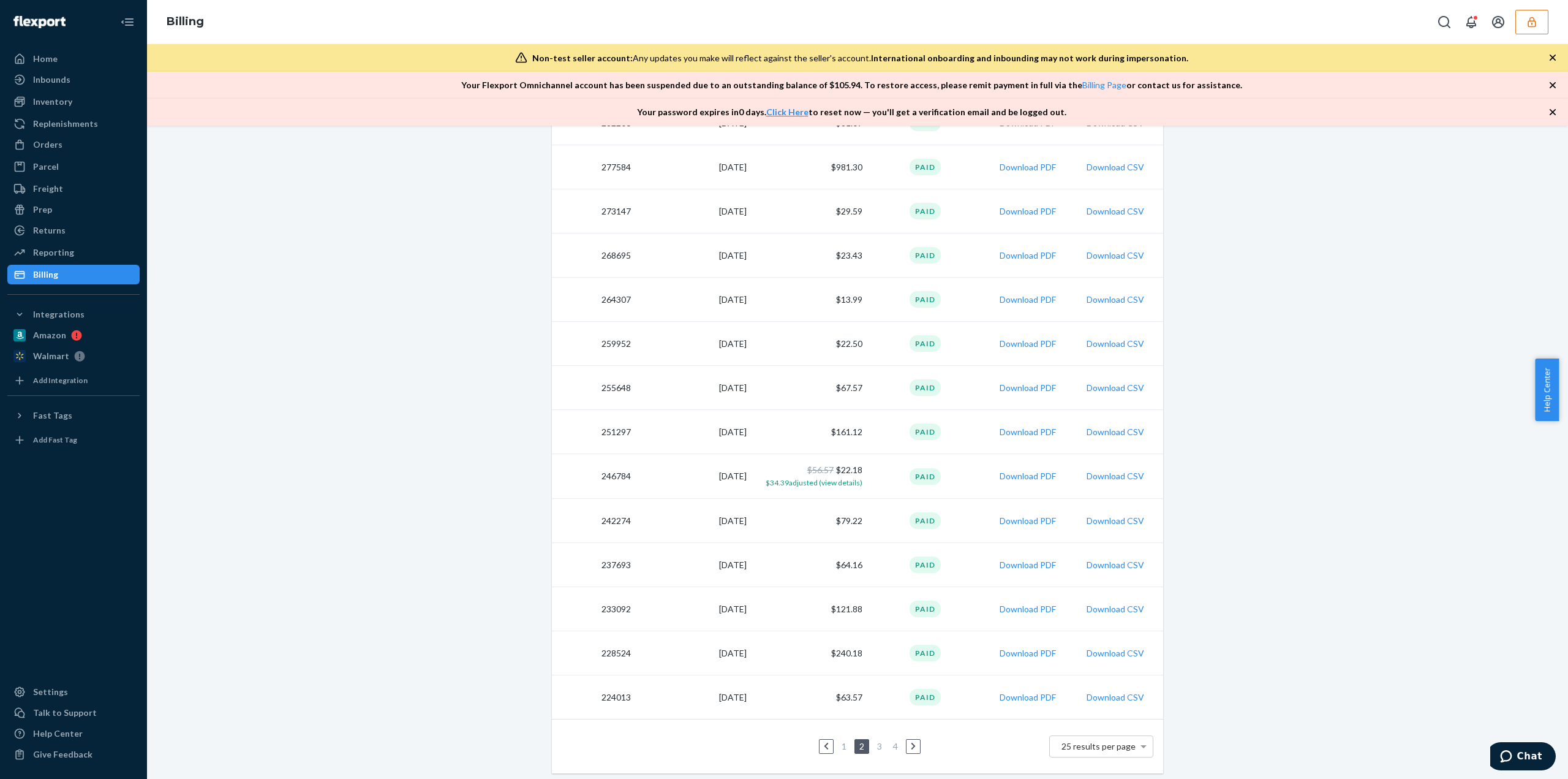
click at [839, 742] on link "1" at bounding box center [844, 746] width 10 height 10
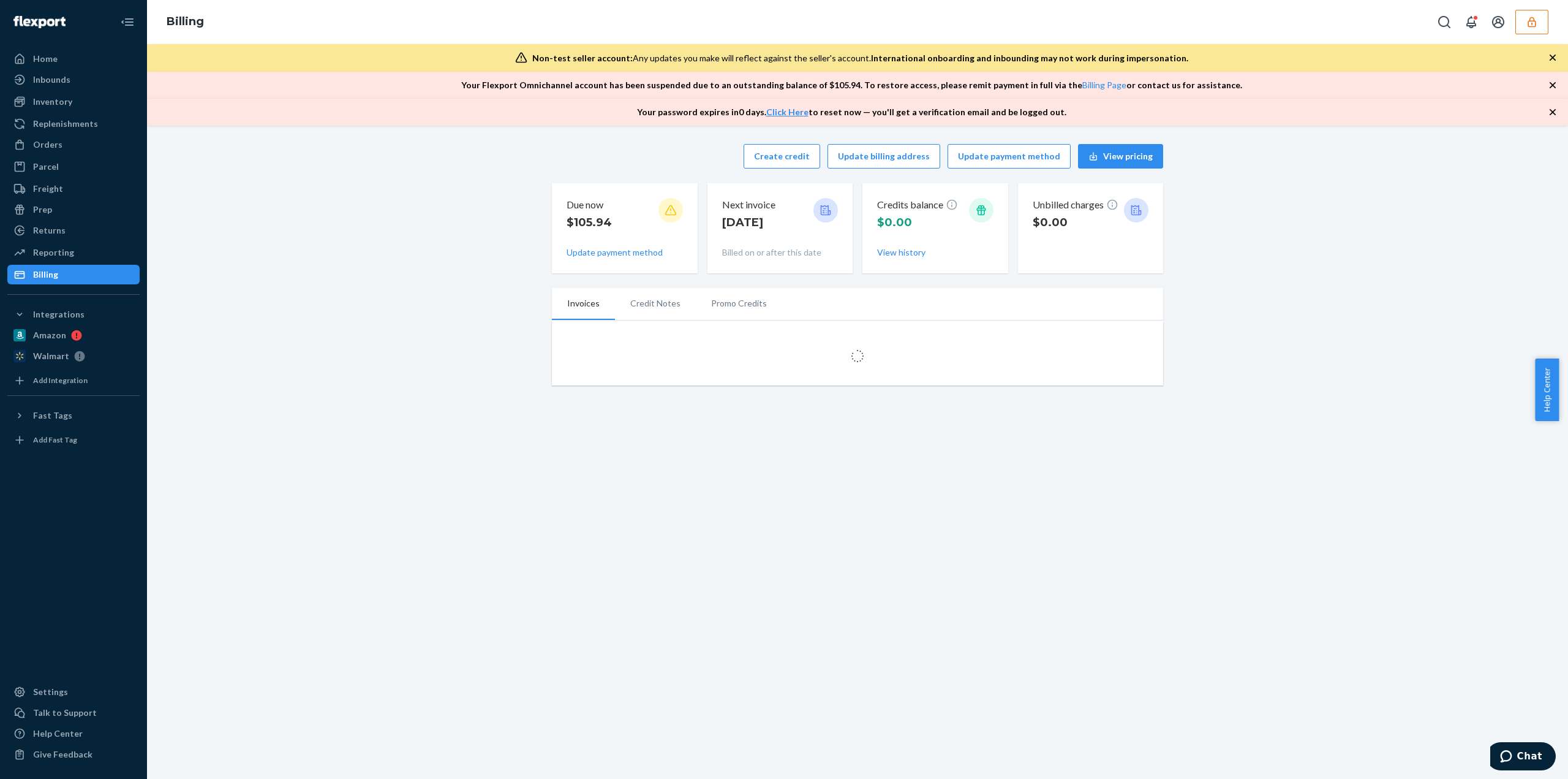
scroll to position [0, 0]
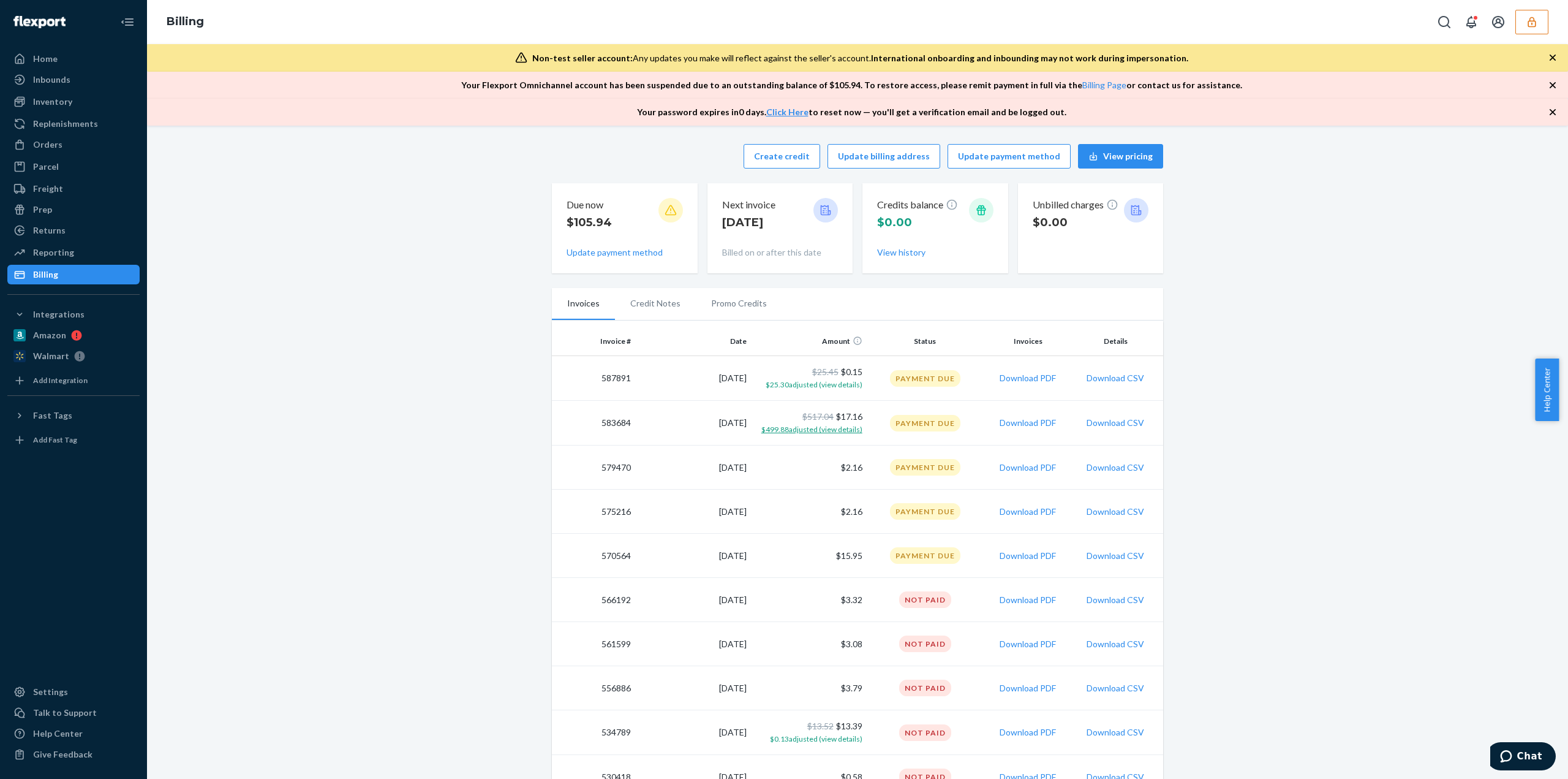
drag, startPoint x: 797, startPoint y: 469, endPoint x: 776, endPoint y: 433, distance: 41.7
click at [776, 433] on span "$499.88 adjusted (view details)" at bounding box center [812, 429] width 101 height 9
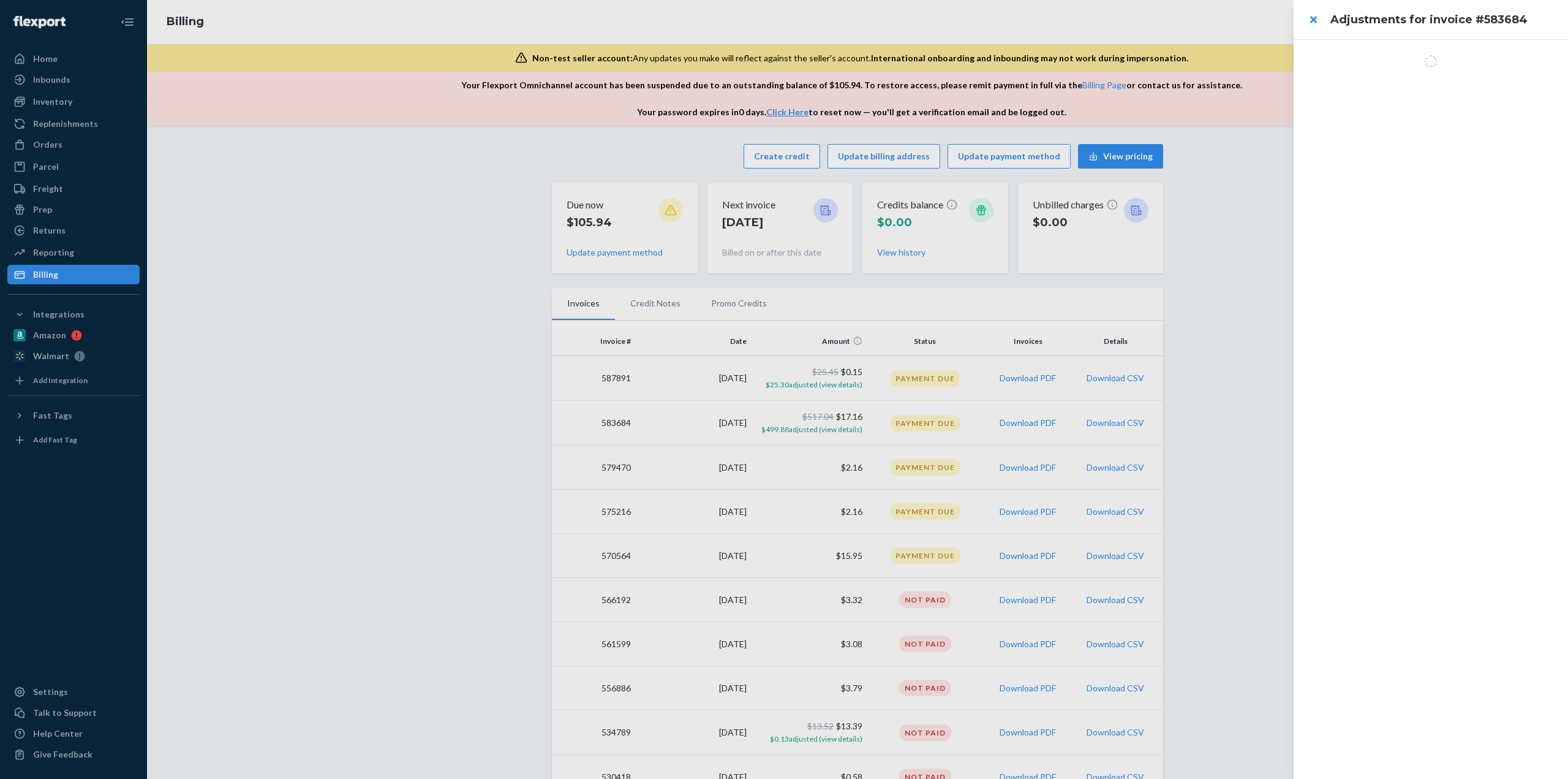
click at [1217, 263] on div at bounding box center [784, 389] width 1568 height 779
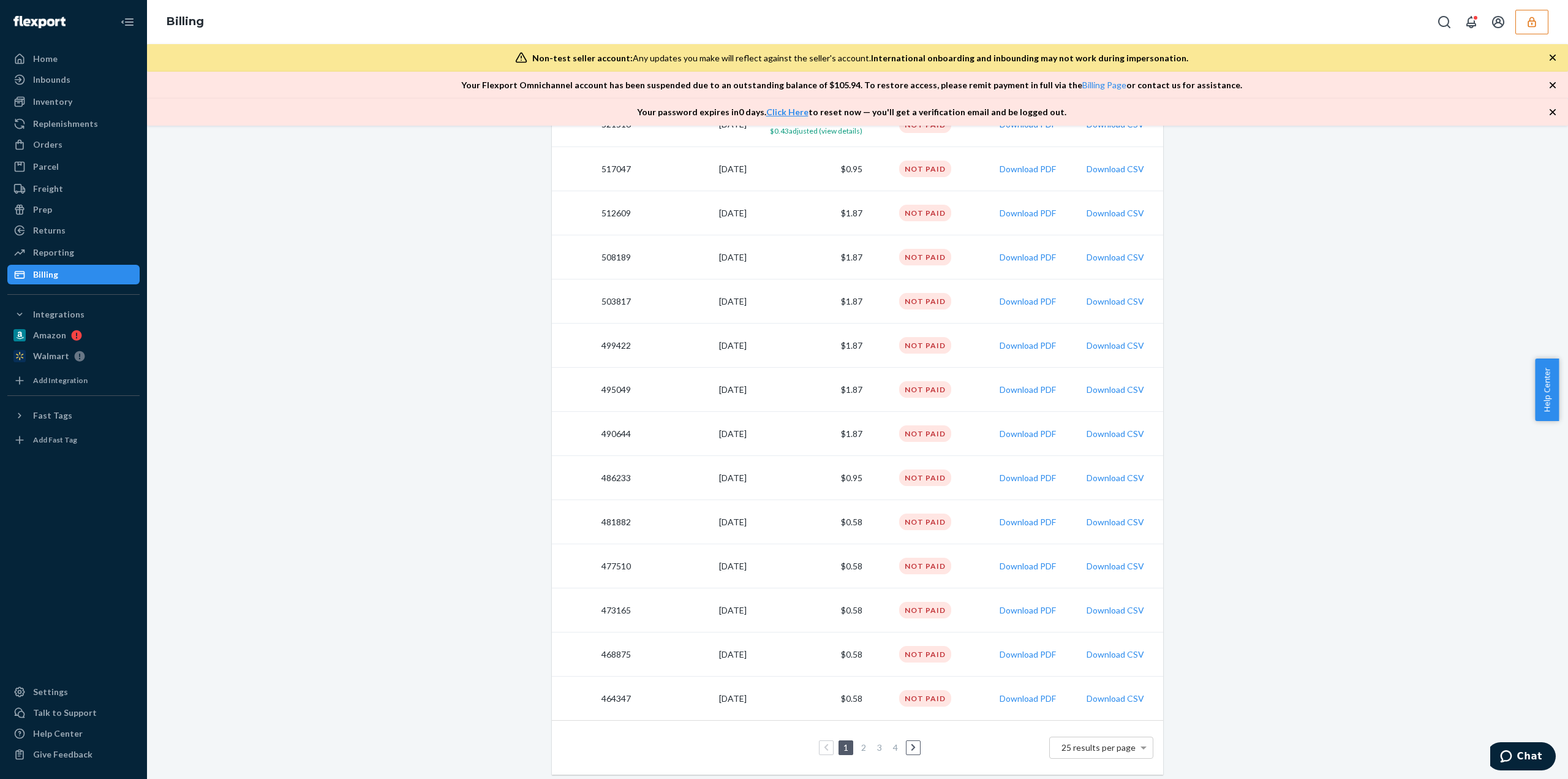
scroll to position [743, 0]
click at [867, 745] on ul "1 2 3 4" at bounding box center [857, 746] width 131 height 15
click at [851, 745] on ul "1 2 3 4" at bounding box center [857, 746] width 131 height 15
click at [859, 745] on link "2" at bounding box center [863, 745] width 10 height 10
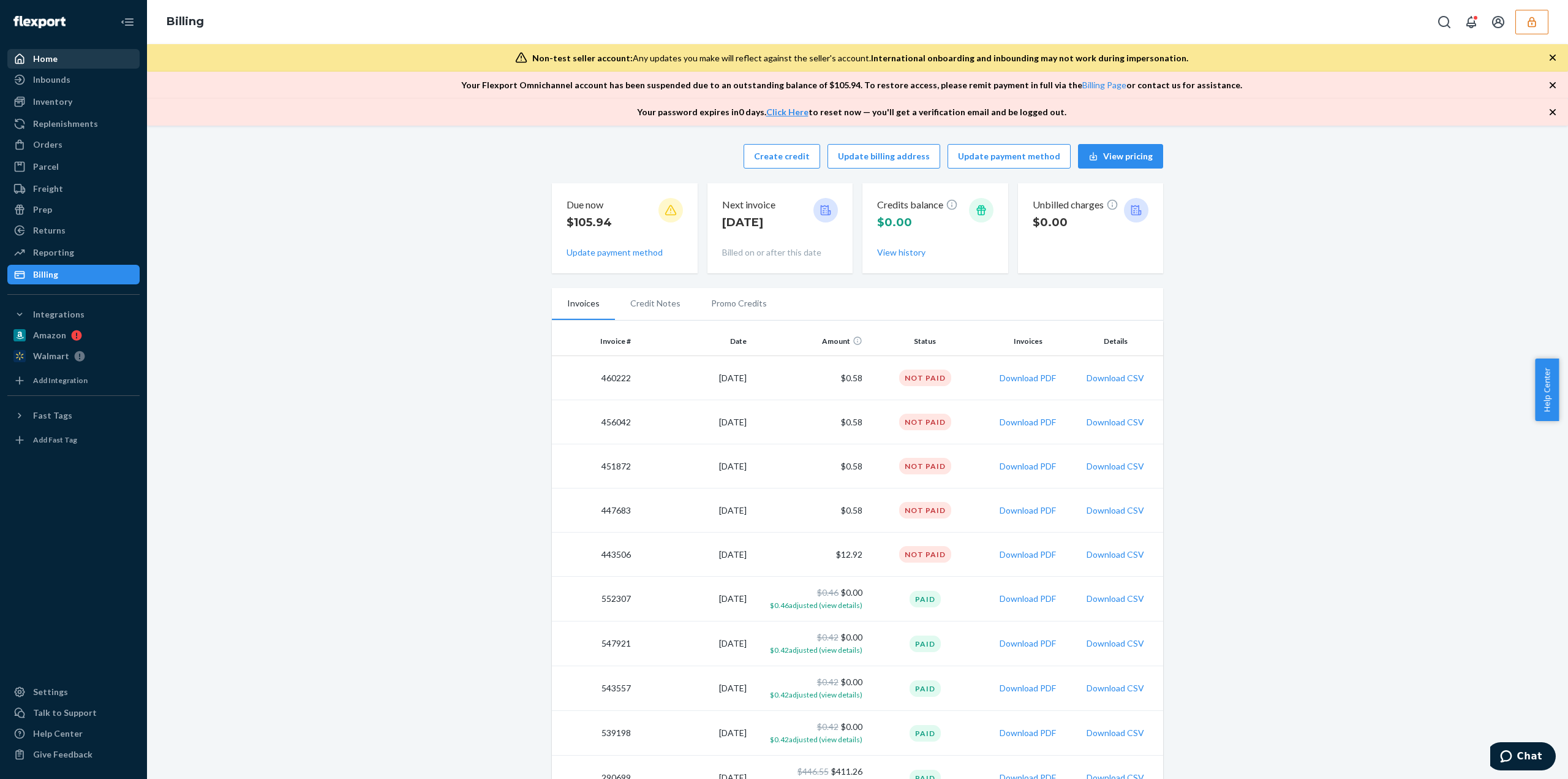
click at [72, 65] on div "Home" at bounding box center [73, 58] width 130 height 17
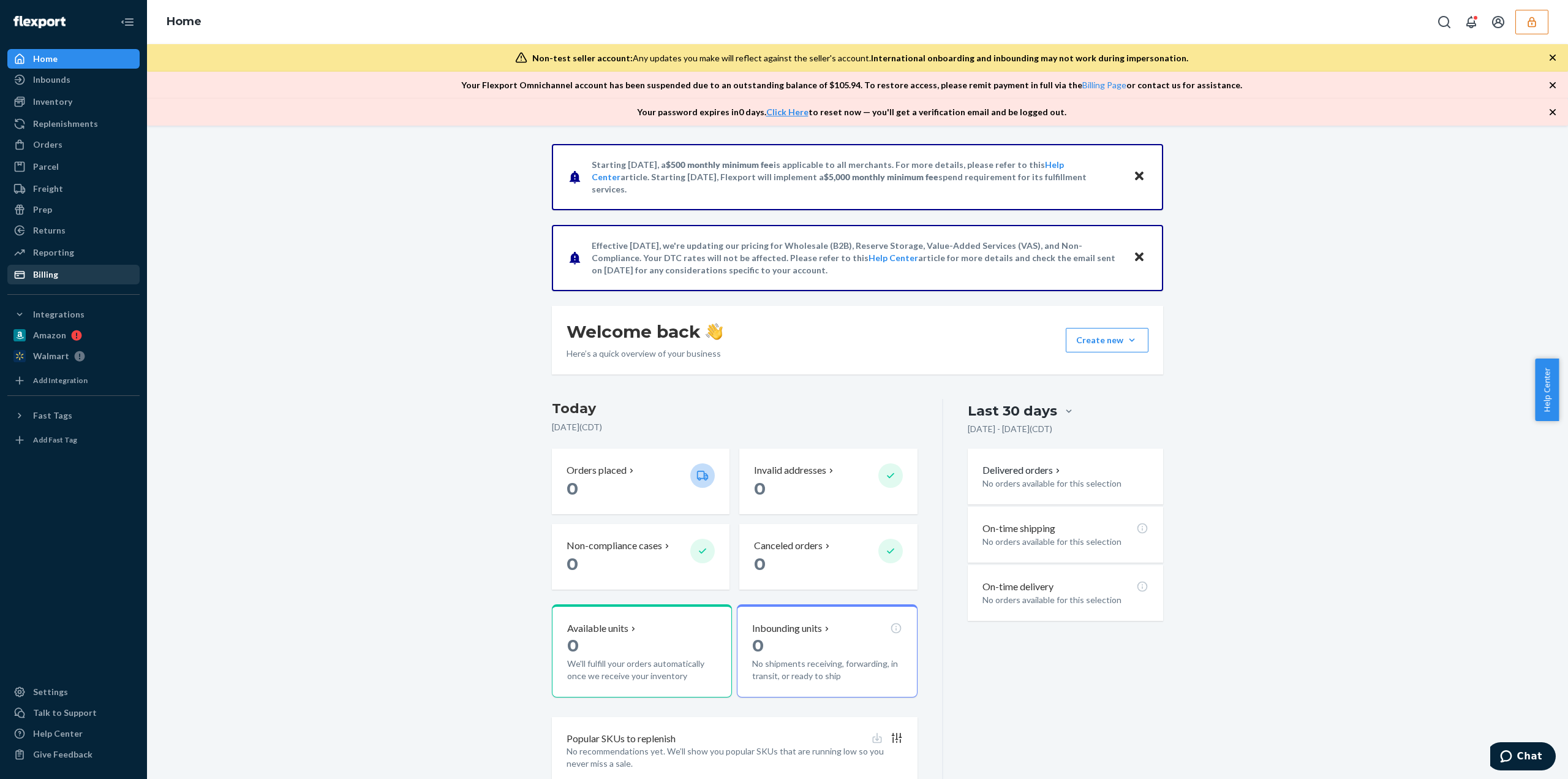
scroll to position [44, 0]
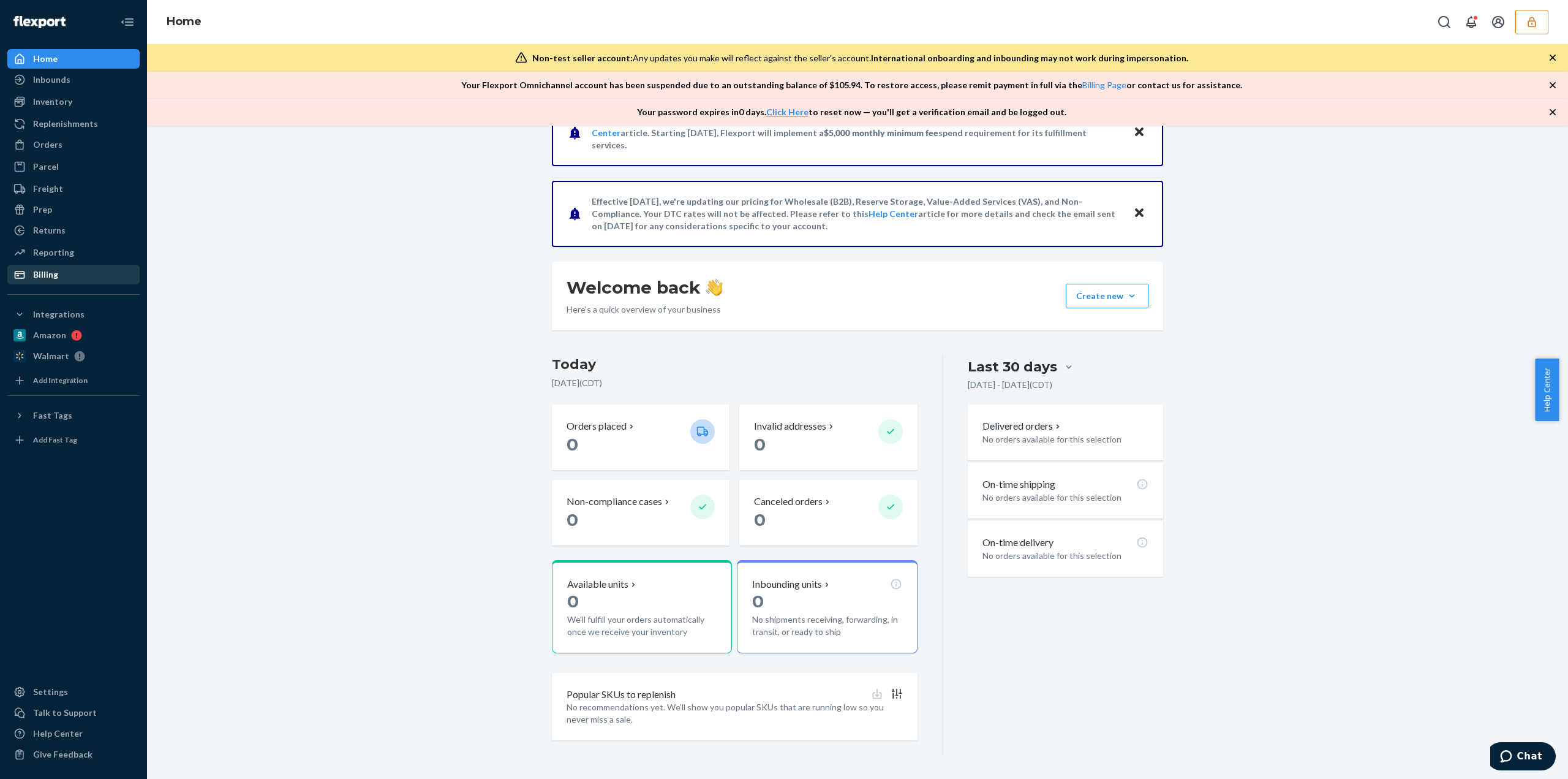
click at [68, 271] on div "Billing" at bounding box center [73, 274] width 130 height 17
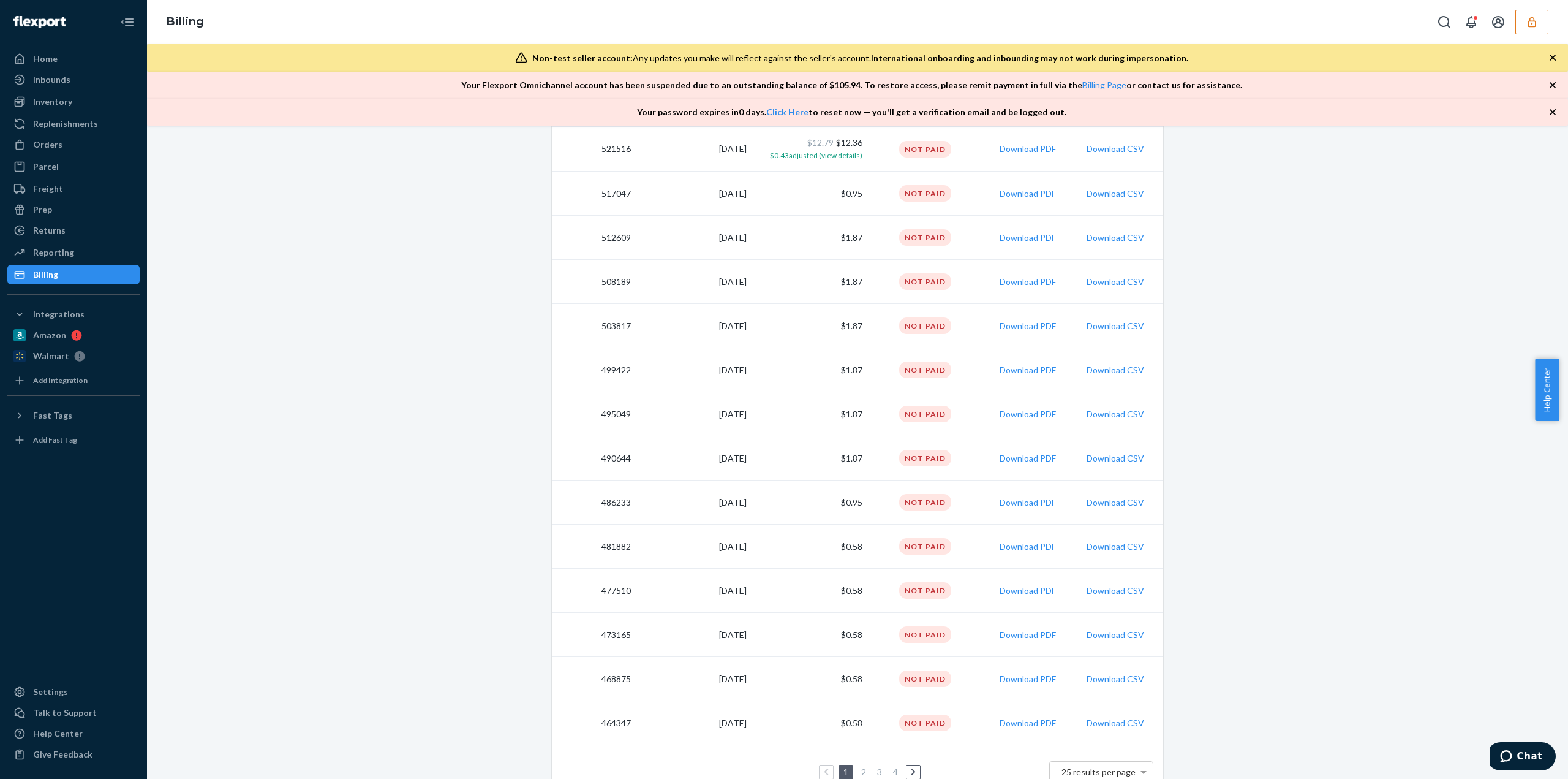
scroll to position [743, 0]
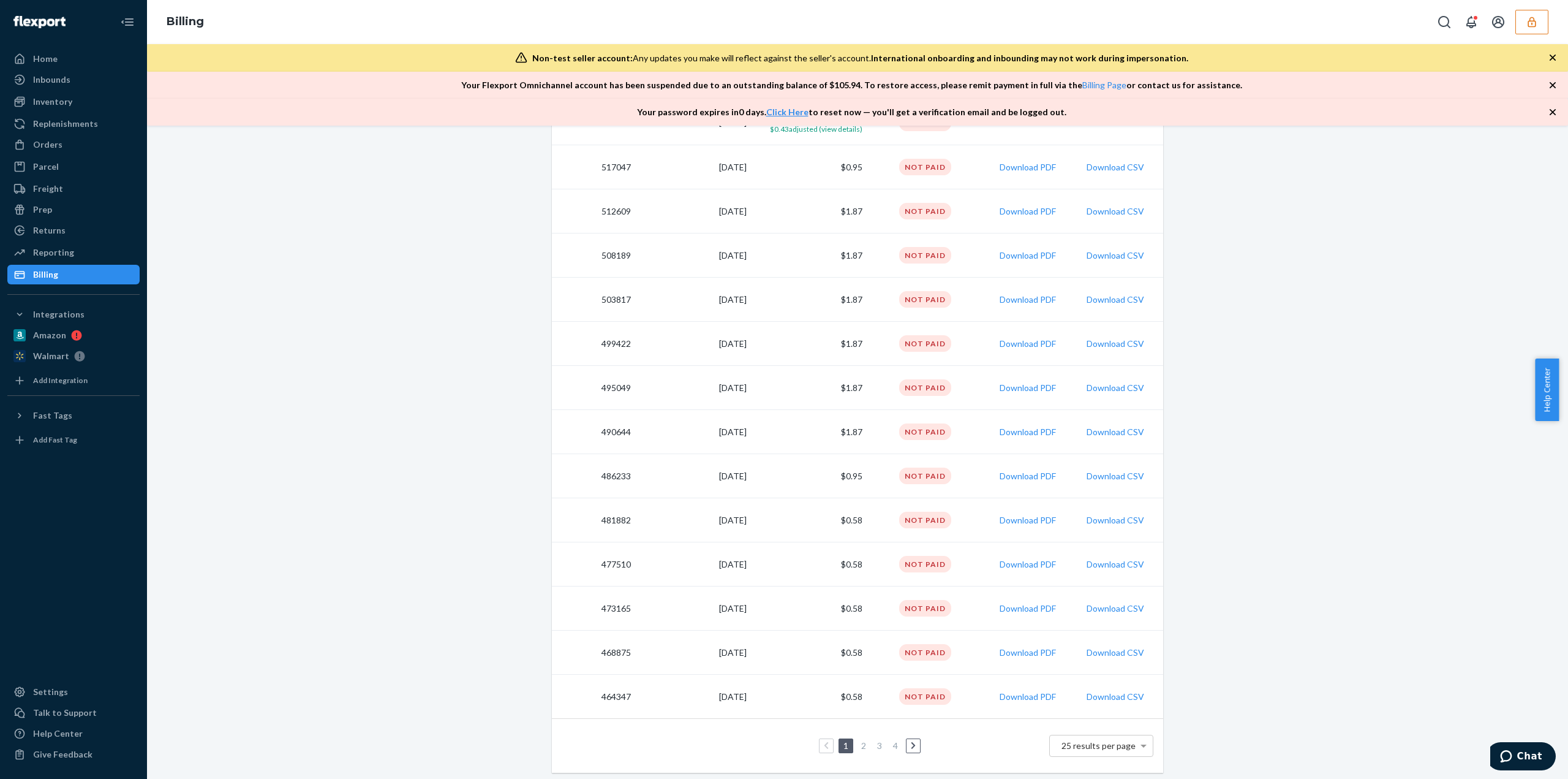
click at [859, 746] on link "2" at bounding box center [863, 745] width 10 height 10
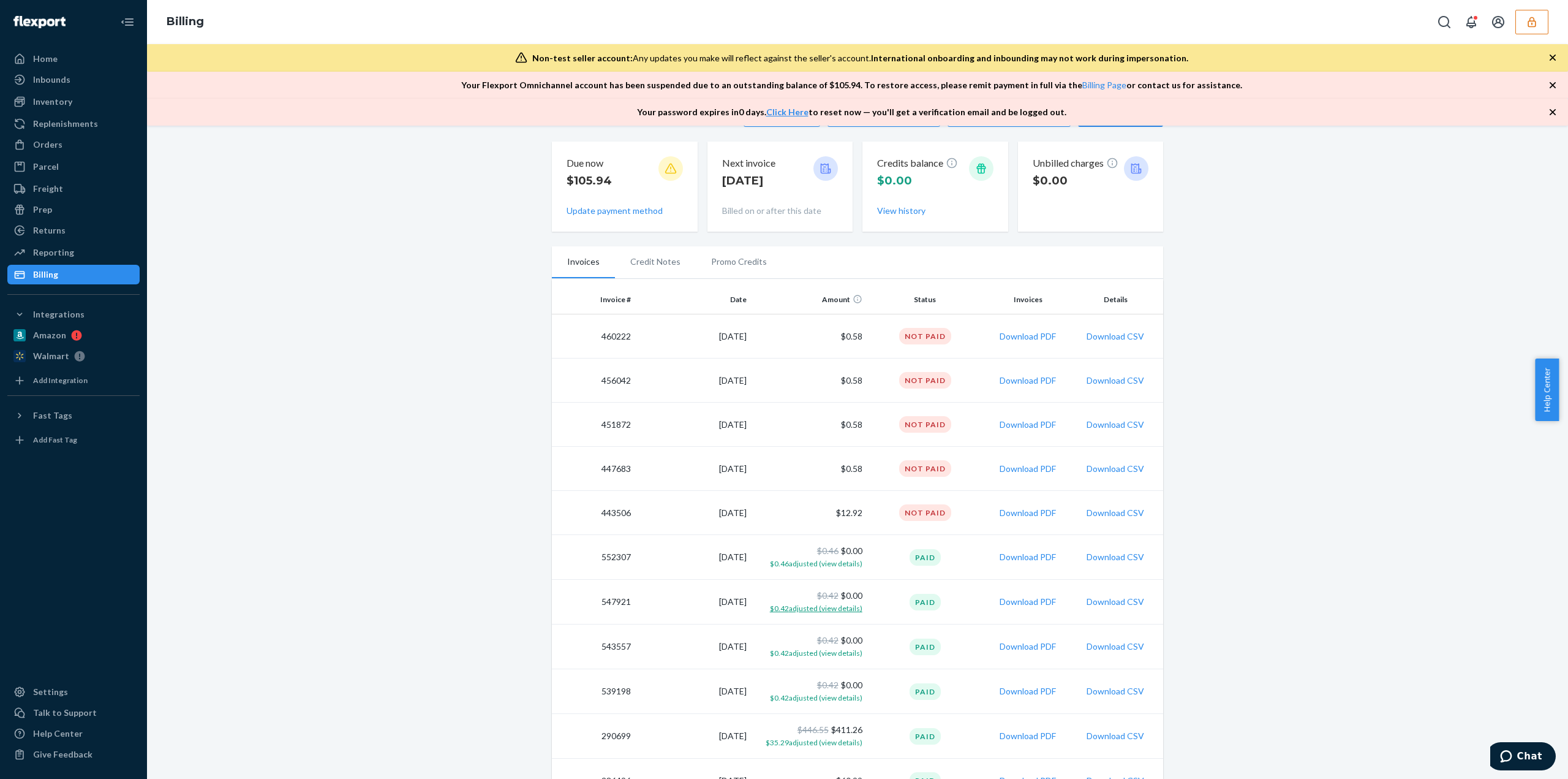
scroll to position [61, 0]
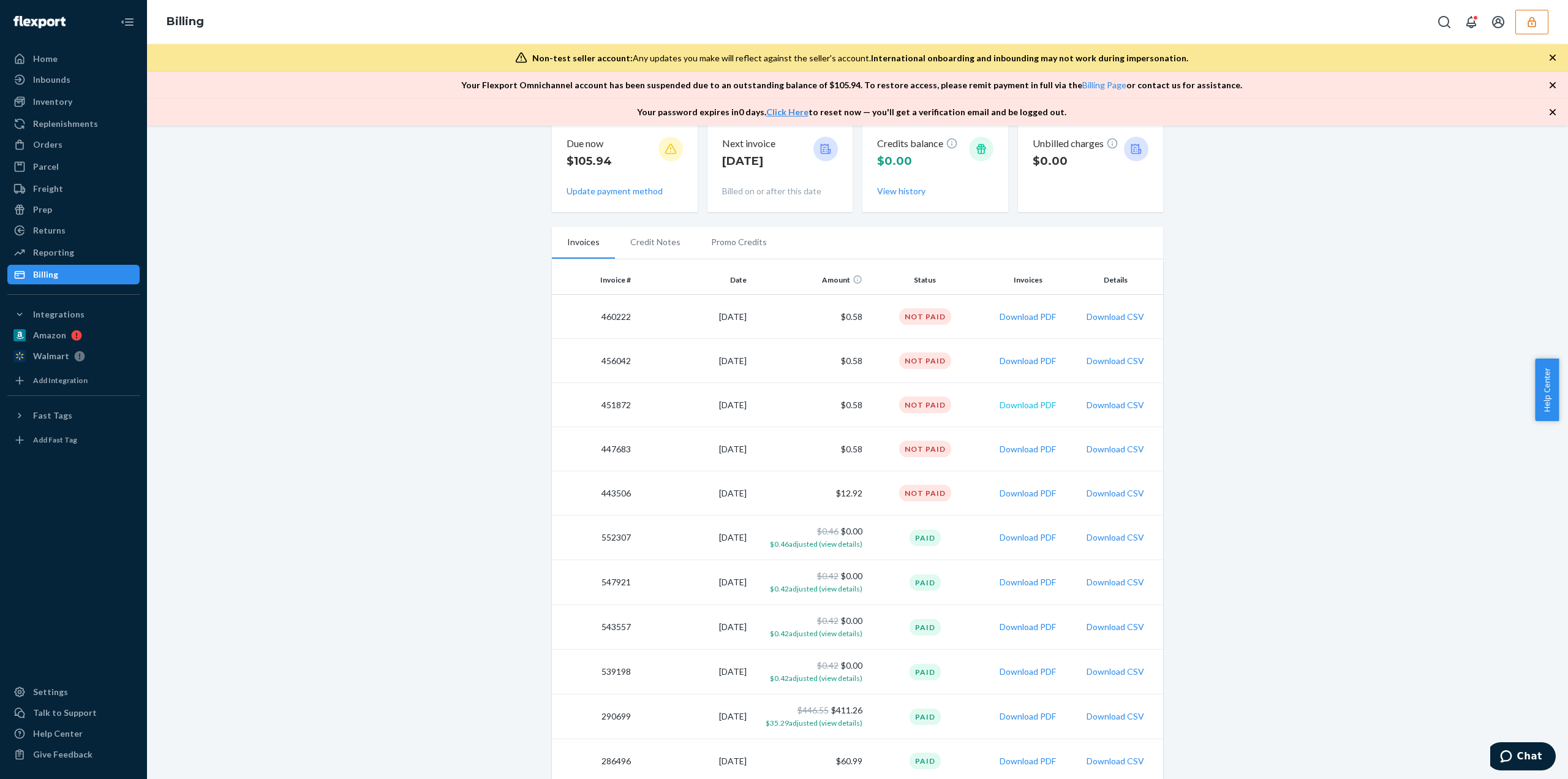
click at [1016, 405] on button "Download PDF" at bounding box center [1028, 405] width 56 height 12
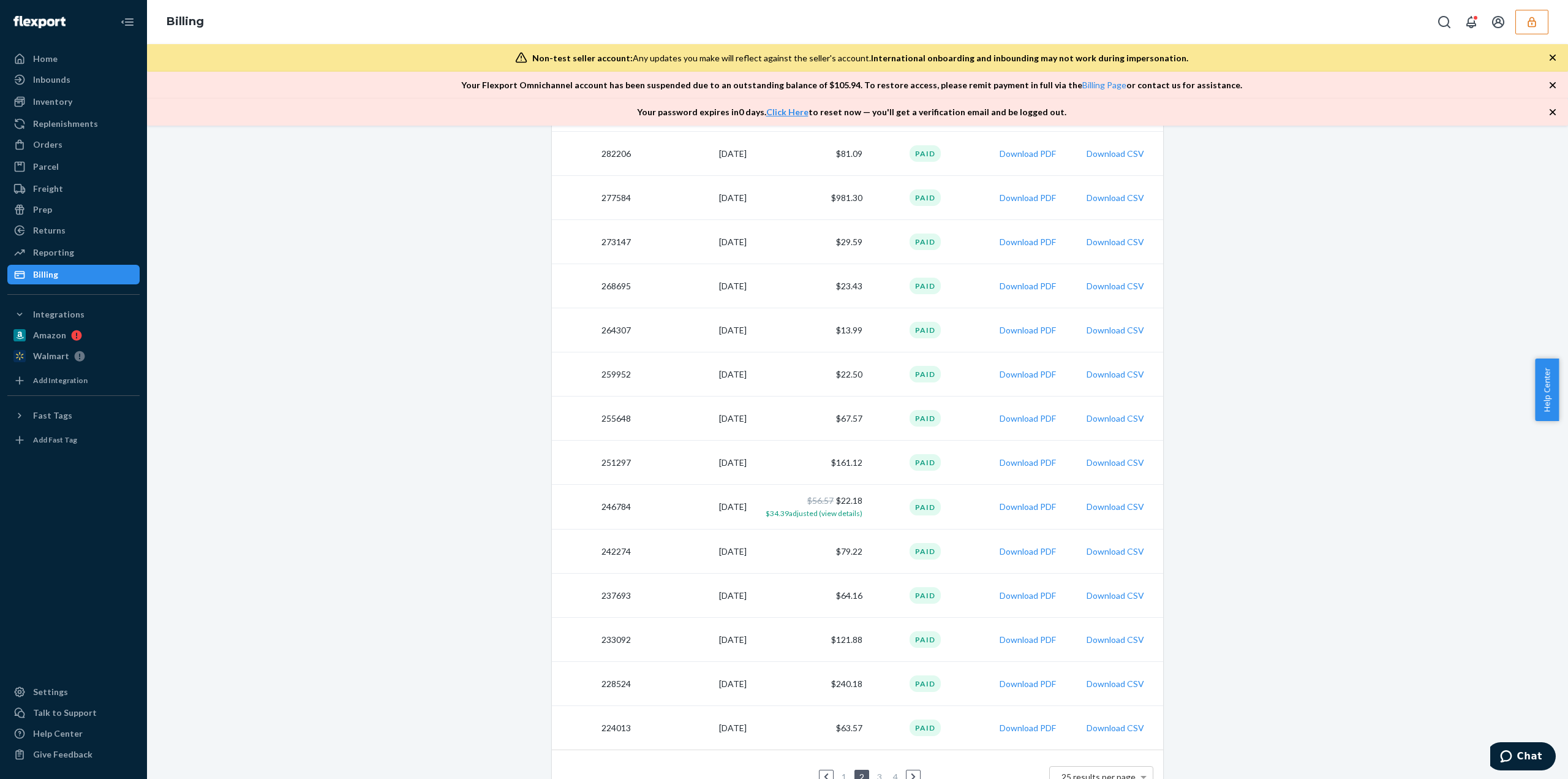
scroll to position [743, 0]
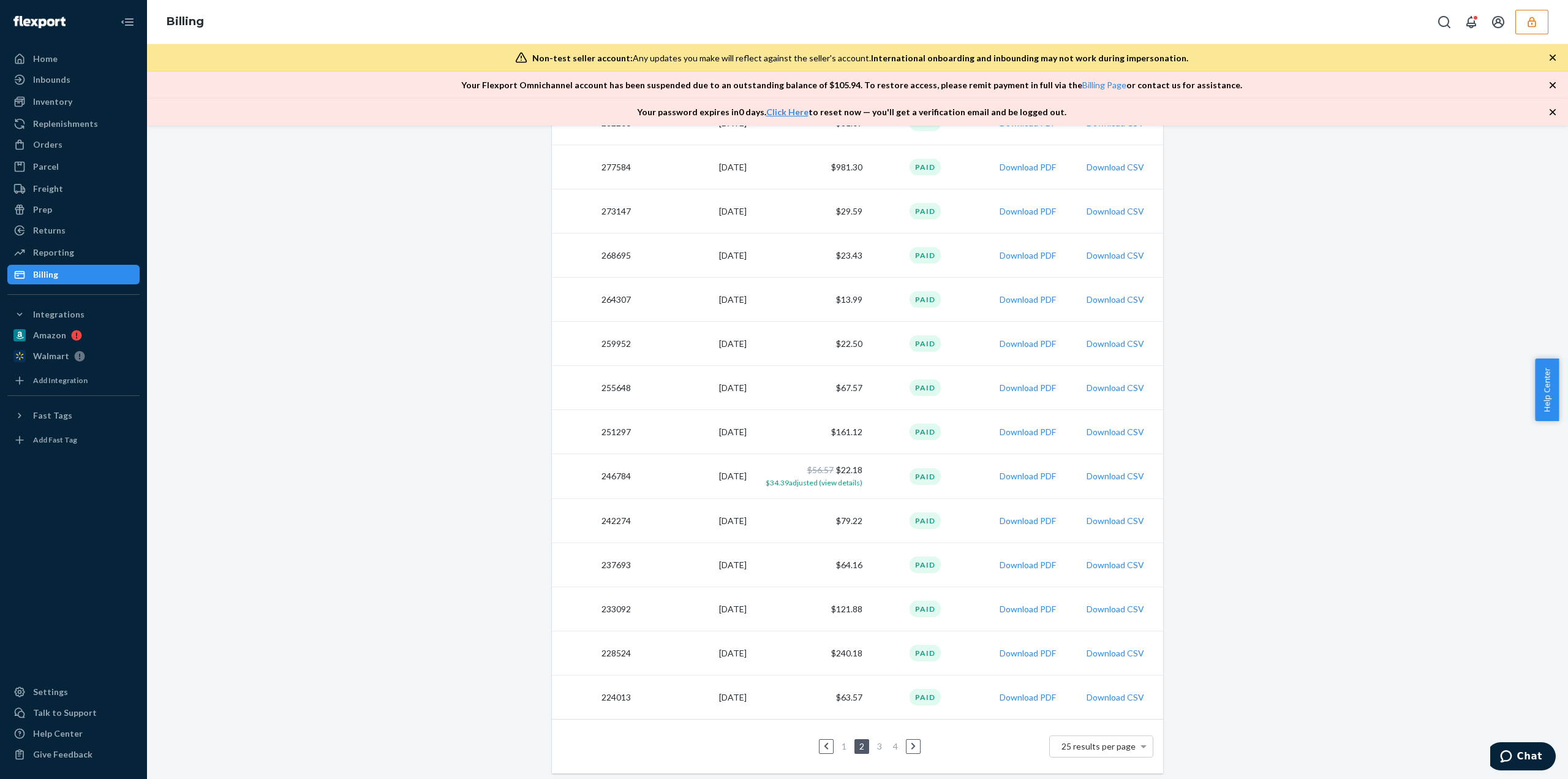
click at [842, 751] on li "1" at bounding box center [844, 747] width 11 height 15
click at [839, 750] on li "1" at bounding box center [844, 747] width 11 height 15
click at [839, 745] on link "1" at bounding box center [844, 746] width 10 height 10
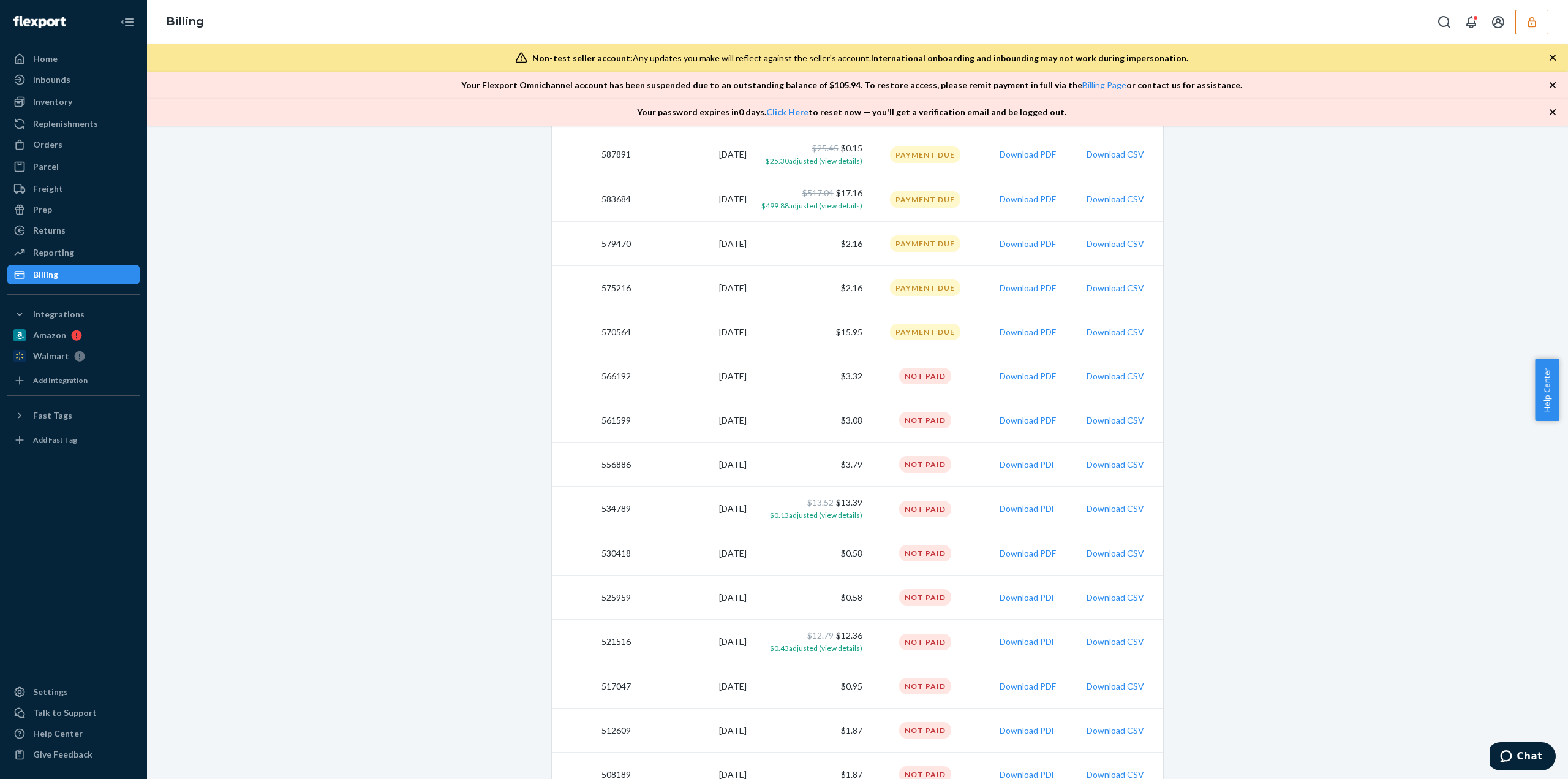
scroll to position [122, 0]
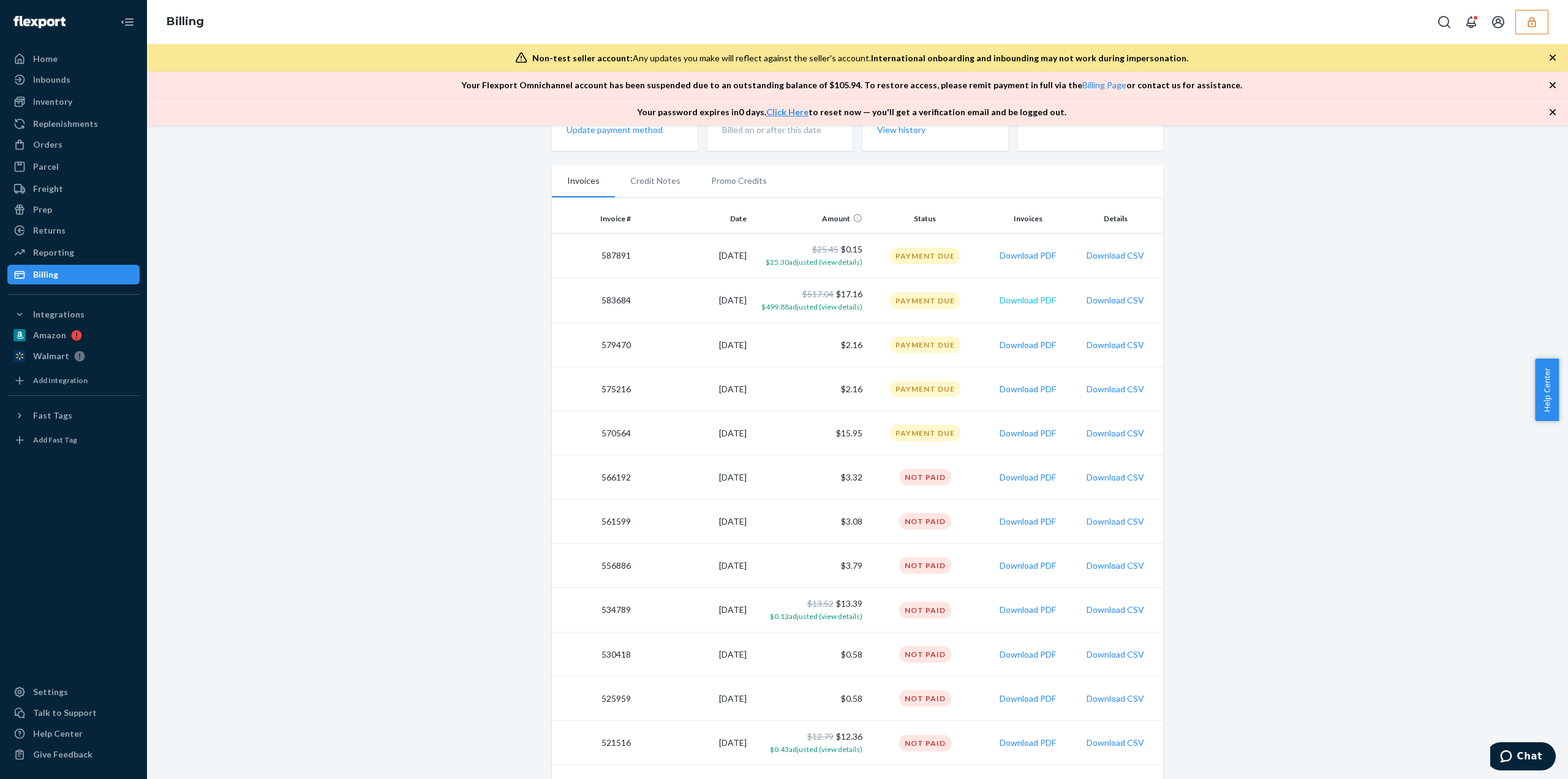
click at [1014, 301] on button "Download PDF" at bounding box center [1028, 300] width 56 height 12
